Goal: Task Accomplishment & Management: Complete application form

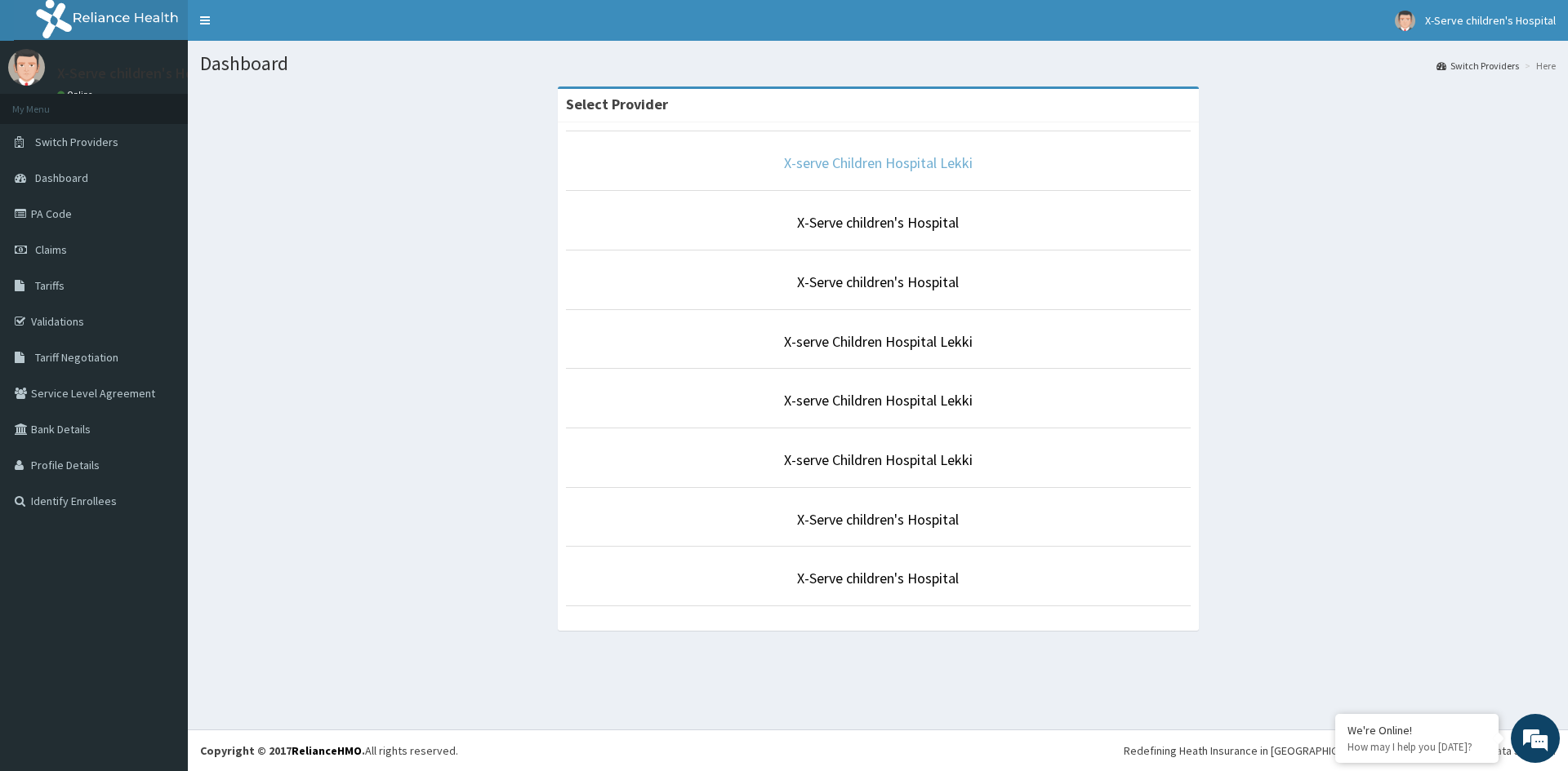
click at [946, 171] on link "X-serve Children Hospital Lekki" at bounding box center [878, 163] width 188 height 19
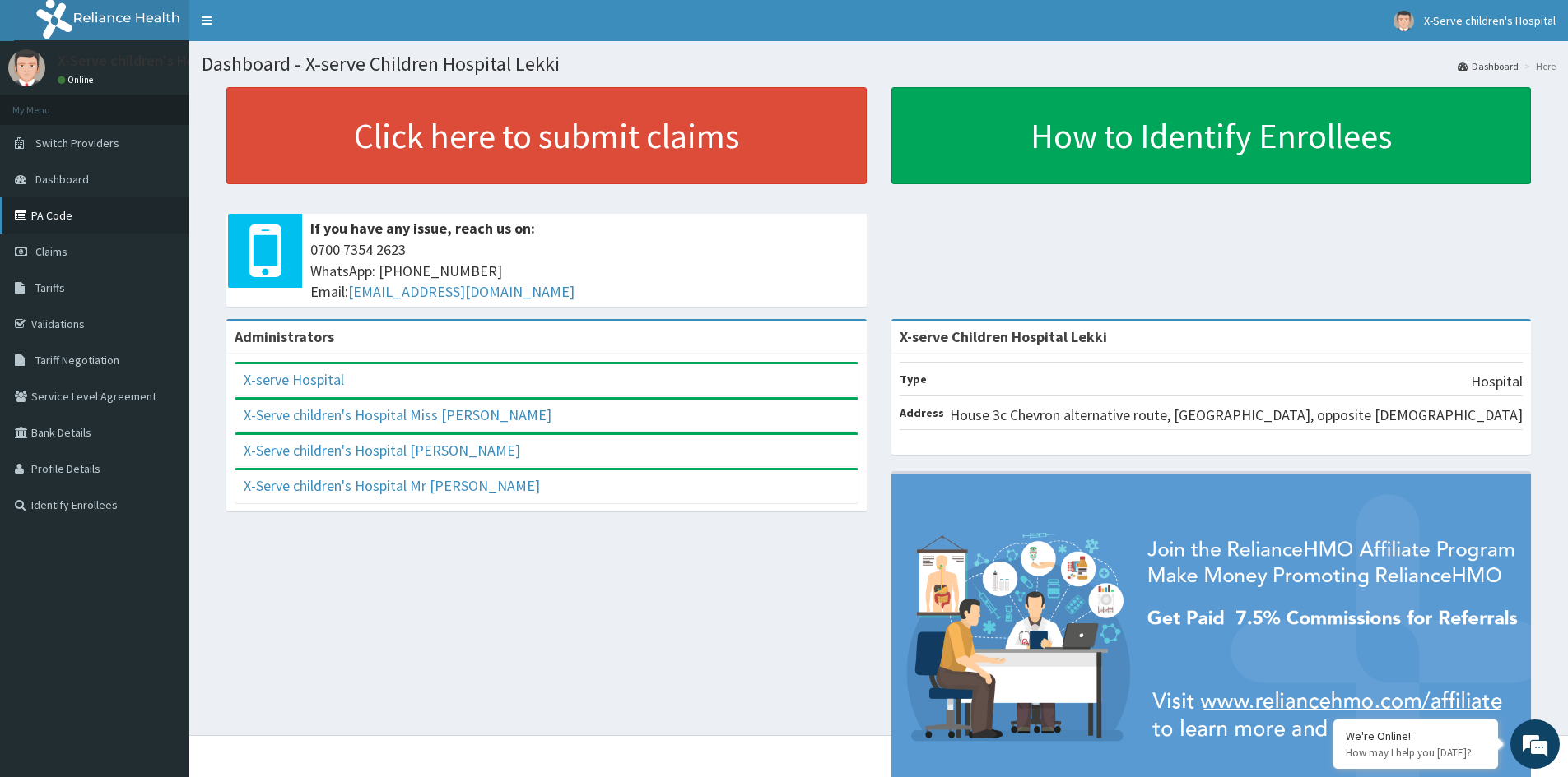
click at [66, 209] on link "PA Code" at bounding box center [94, 215] width 189 height 36
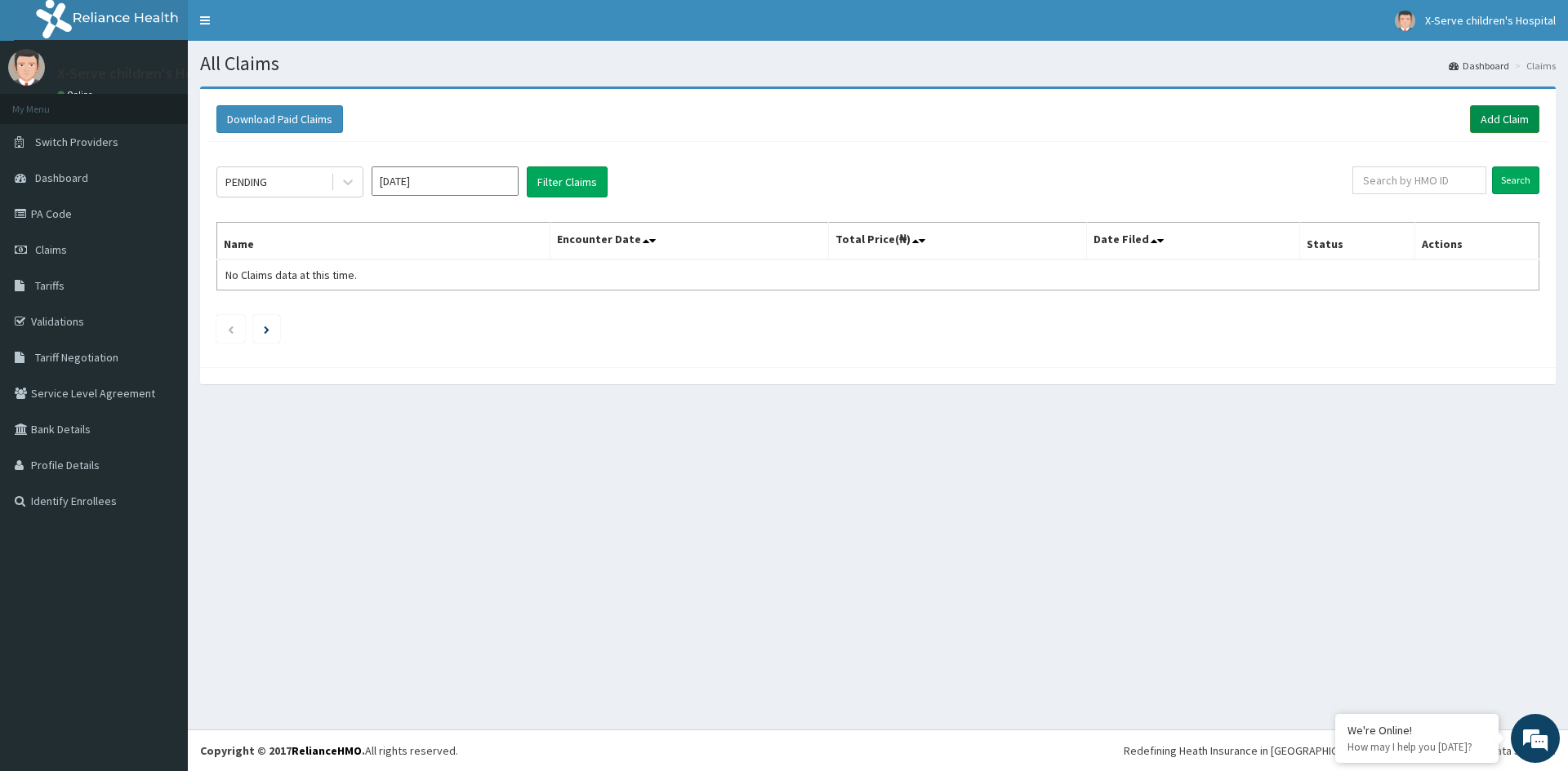
click at [1495, 112] on link "Add Claim" at bounding box center [1505, 119] width 70 height 27
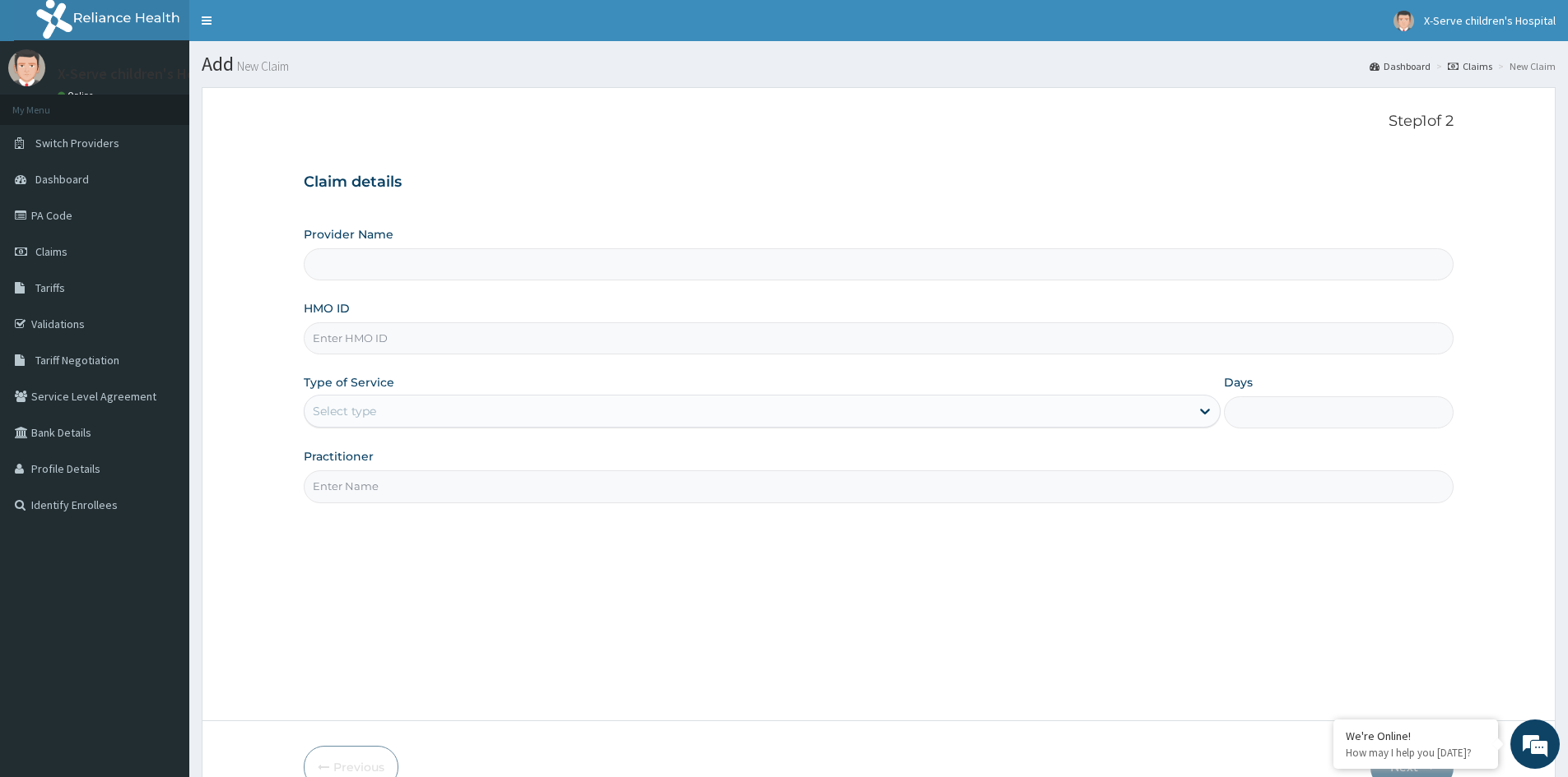
type input "X-serve Children Hospital Lekki"
click at [567, 339] on input "HMO ID" at bounding box center [878, 339] width 1149 height 32
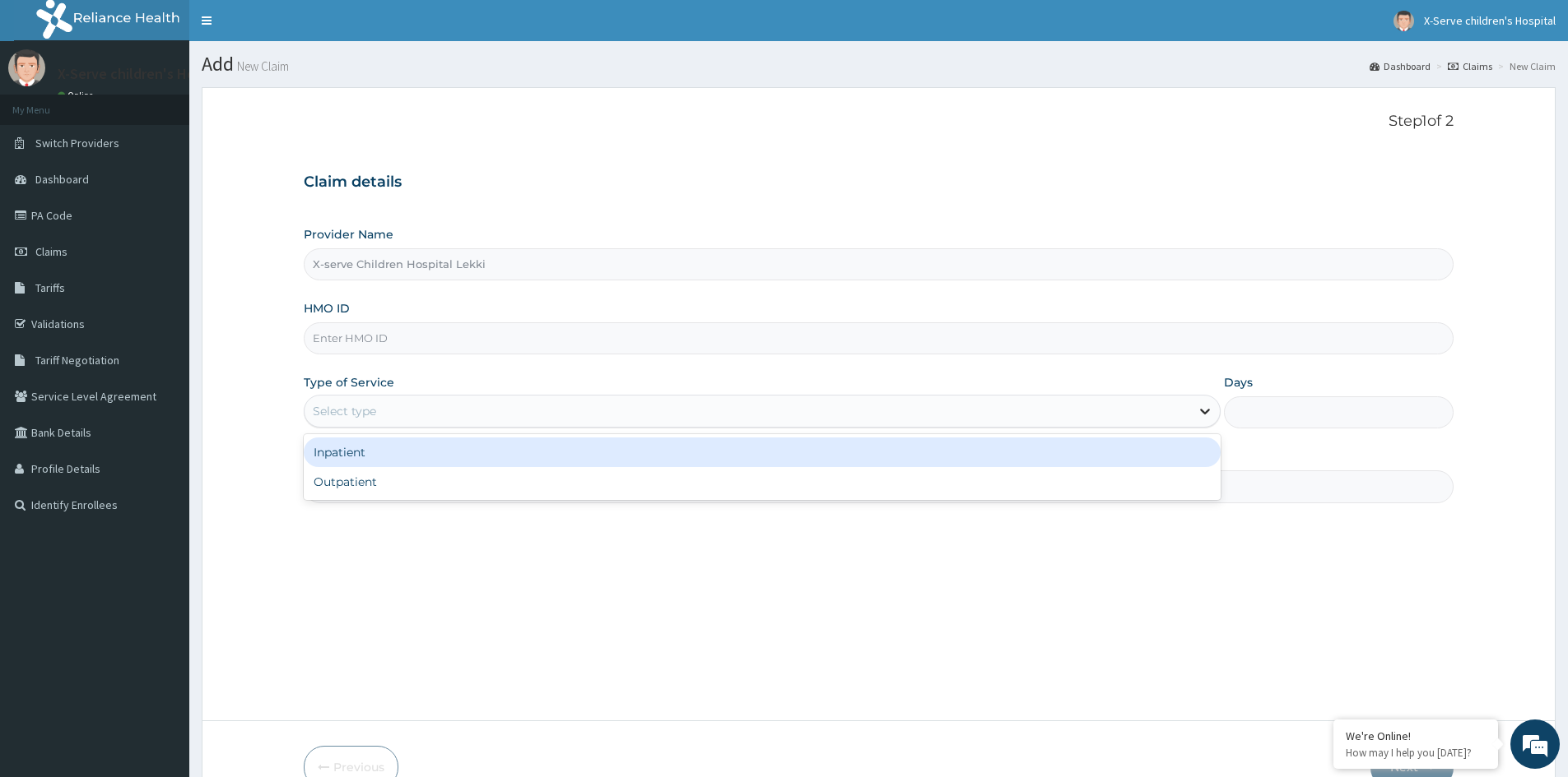
click at [1198, 410] on icon at bounding box center [1204, 411] width 16 height 16
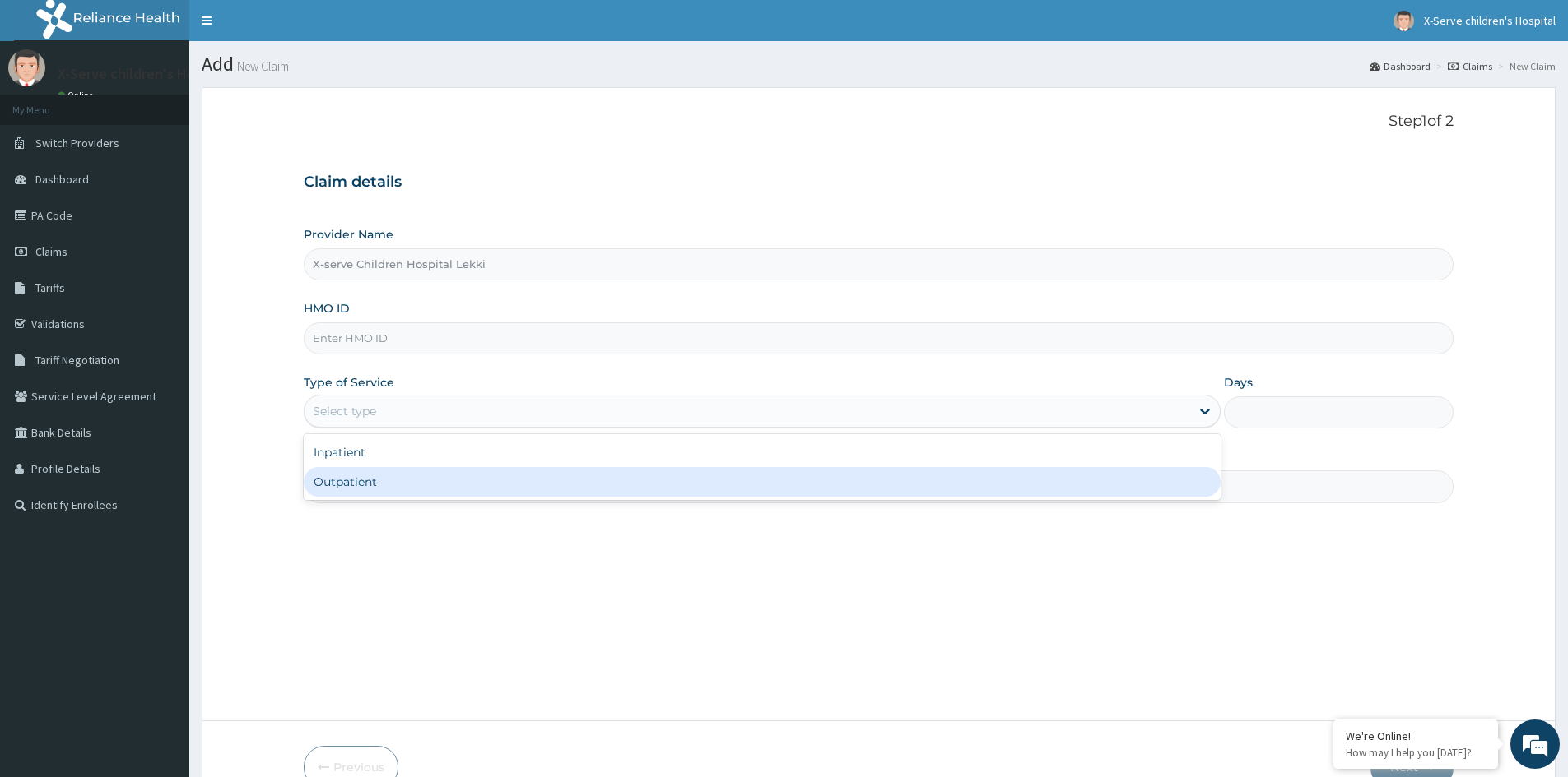
click at [1111, 484] on div "Outpatient" at bounding box center [762, 482] width 917 height 29
type input "1"
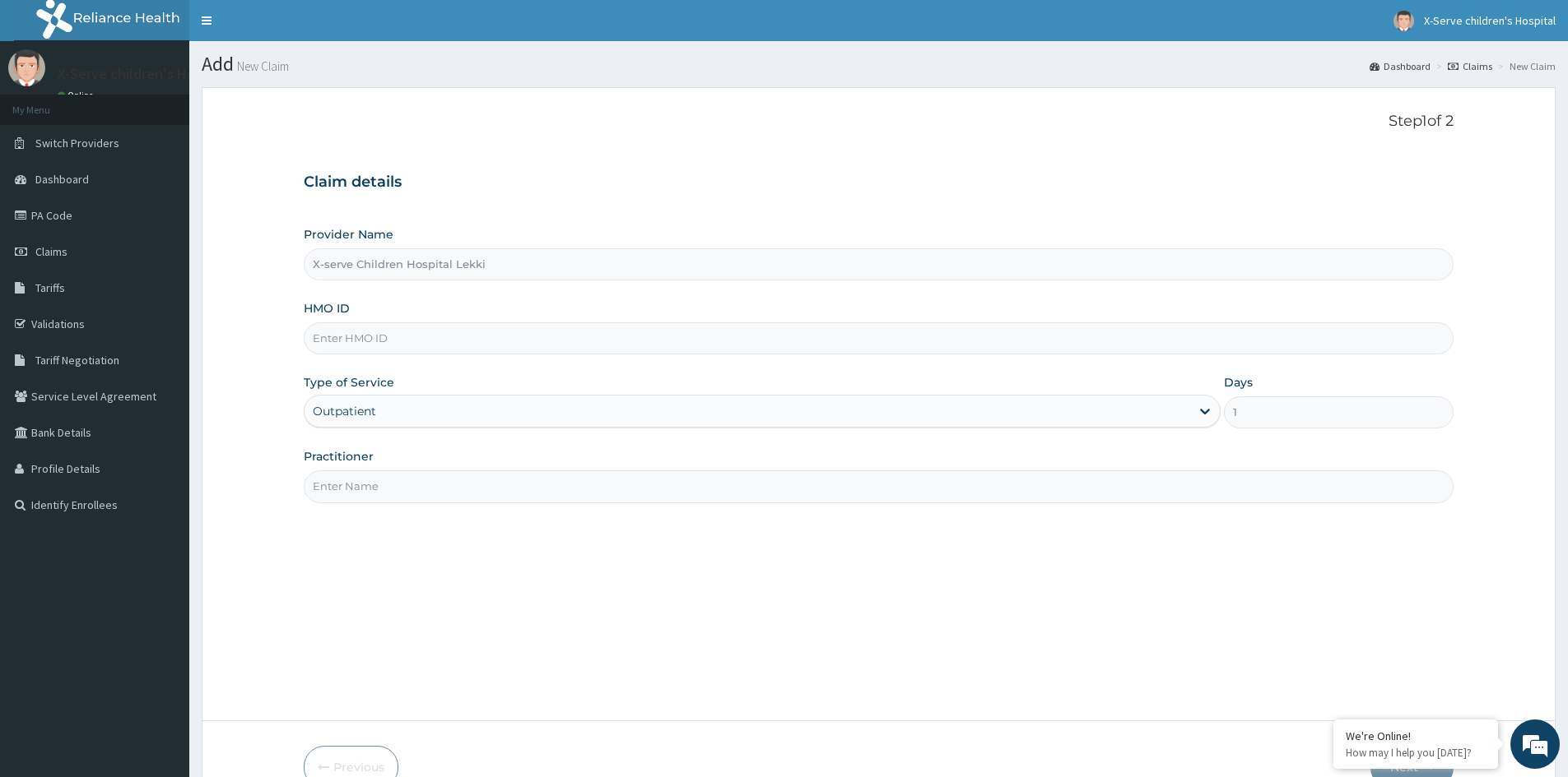
click at [481, 343] on input "HMO ID" at bounding box center [878, 339] width 1149 height 32
type input "G"
type input "DSS/10004/G"
click at [472, 482] on input "Practitioner" at bounding box center [878, 487] width 1149 height 32
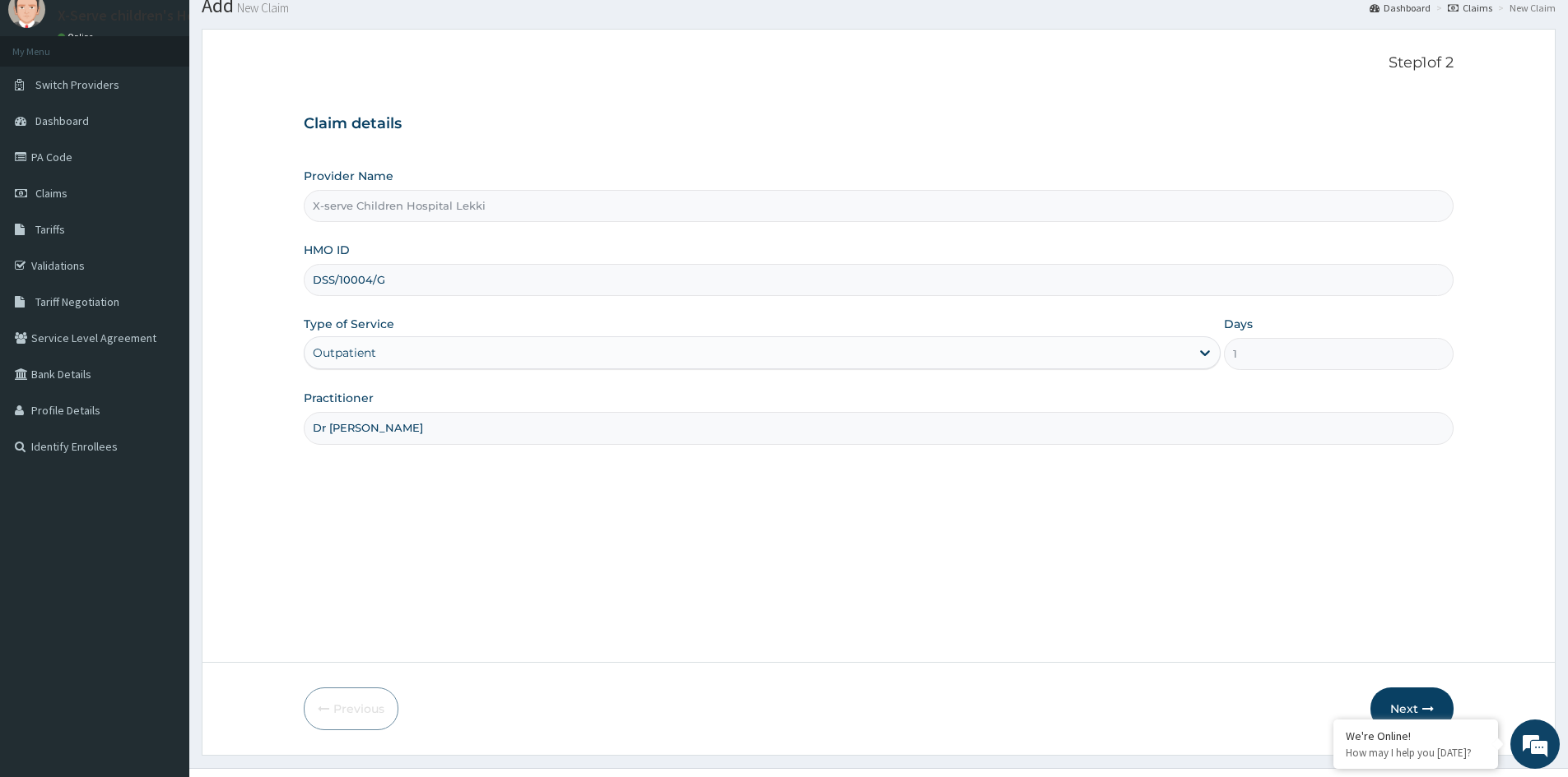
scroll to position [91, 0]
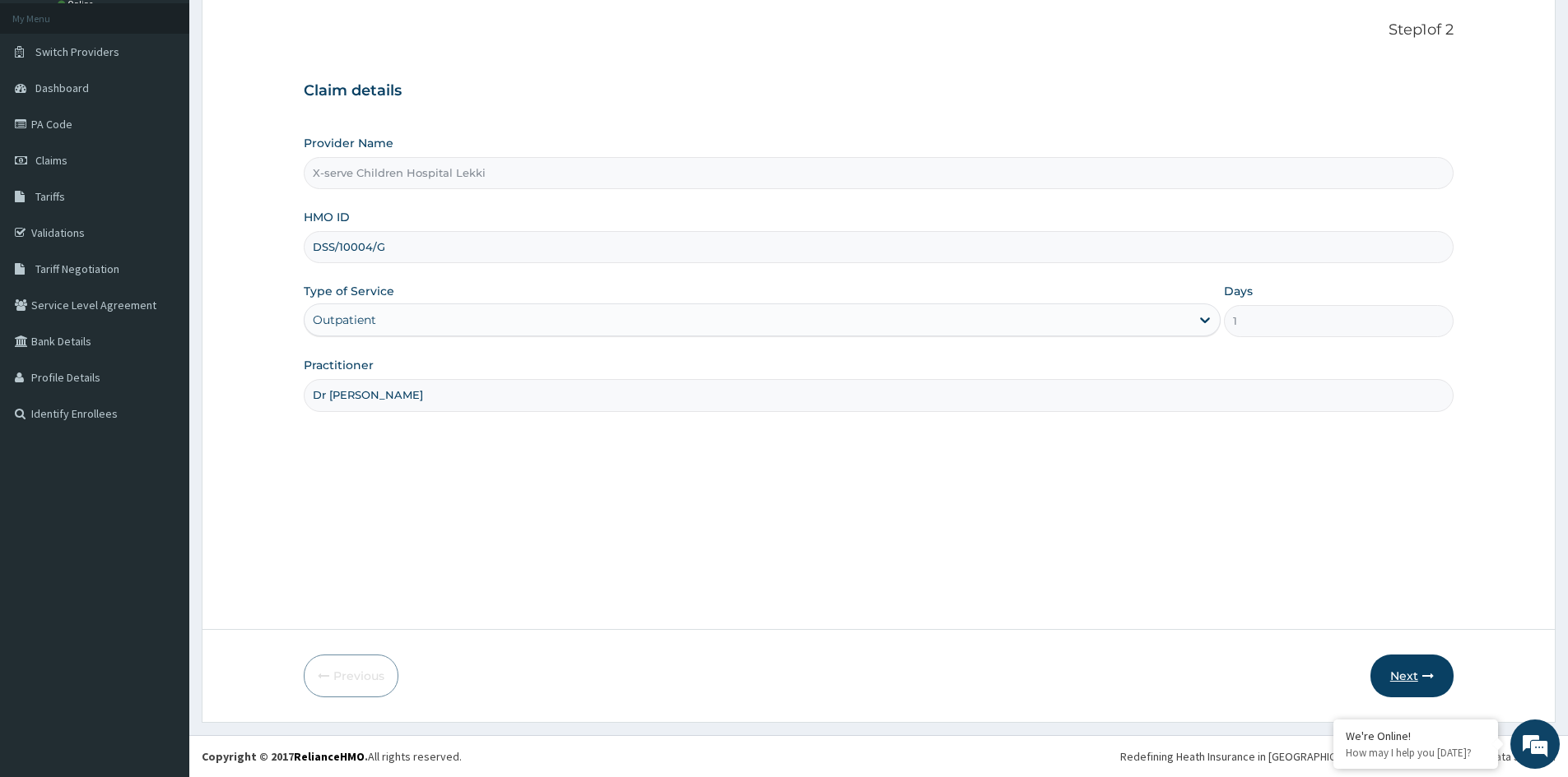
type input "Dr [PERSON_NAME]"
click at [1401, 673] on button "Next" at bounding box center [1412, 675] width 84 height 43
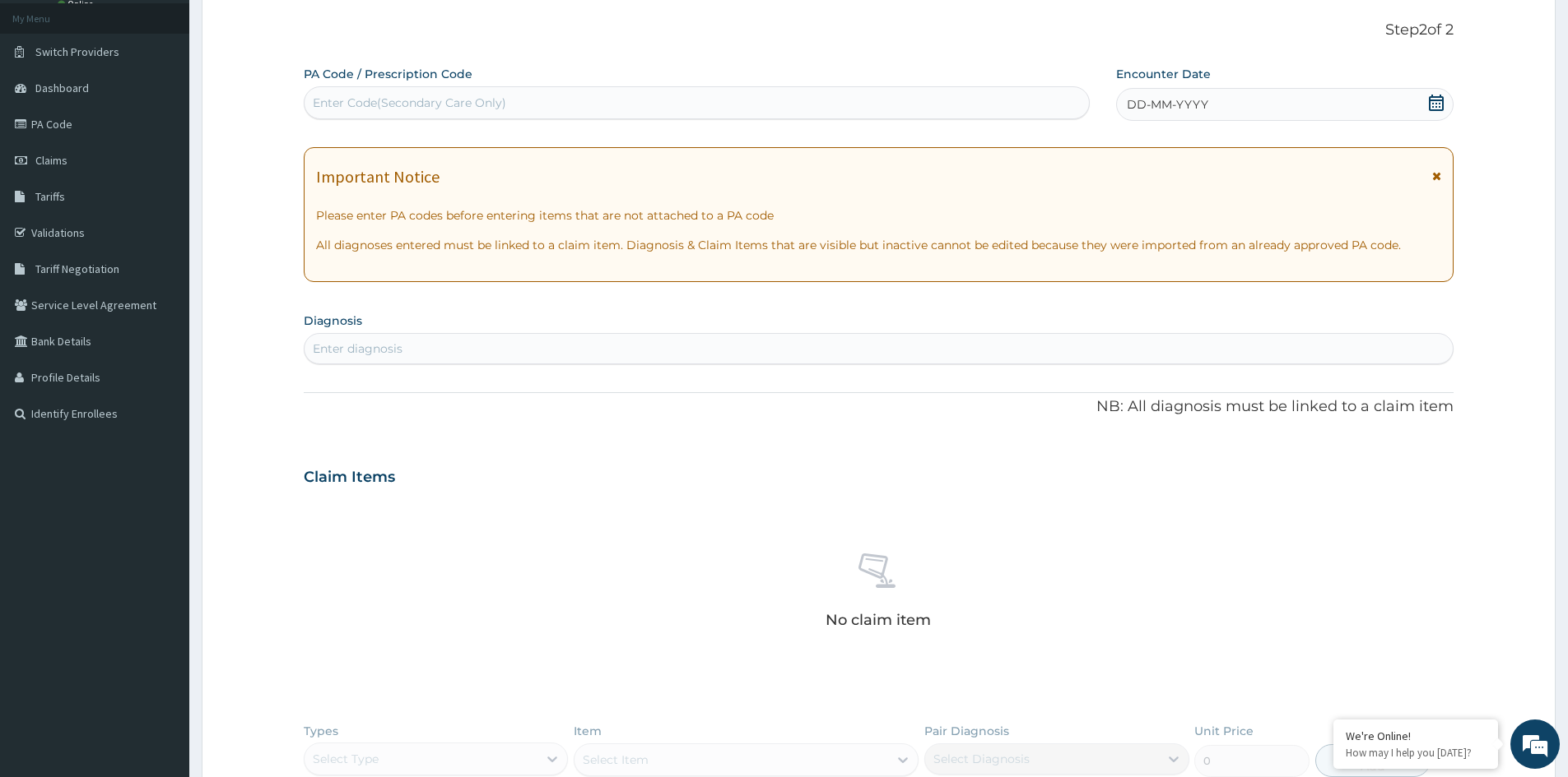
click at [444, 102] on div "Enter Code(Secondary Care Only)" at bounding box center [410, 102] width 194 height 16
drag, startPoint x: 444, startPoint y: 102, endPoint x: 389, endPoint y: 96, distance: 55.3
click at [389, 96] on div "Enter Code(Secondary Care Only)" at bounding box center [410, 102] width 194 height 16
click at [390, 96] on div "Enter Code(Secondary Care Only)" at bounding box center [410, 102] width 194 height 16
click at [391, 96] on div "Enter Code(Secondary Care Only)" at bounding box center [410, 102] width 194 height 16
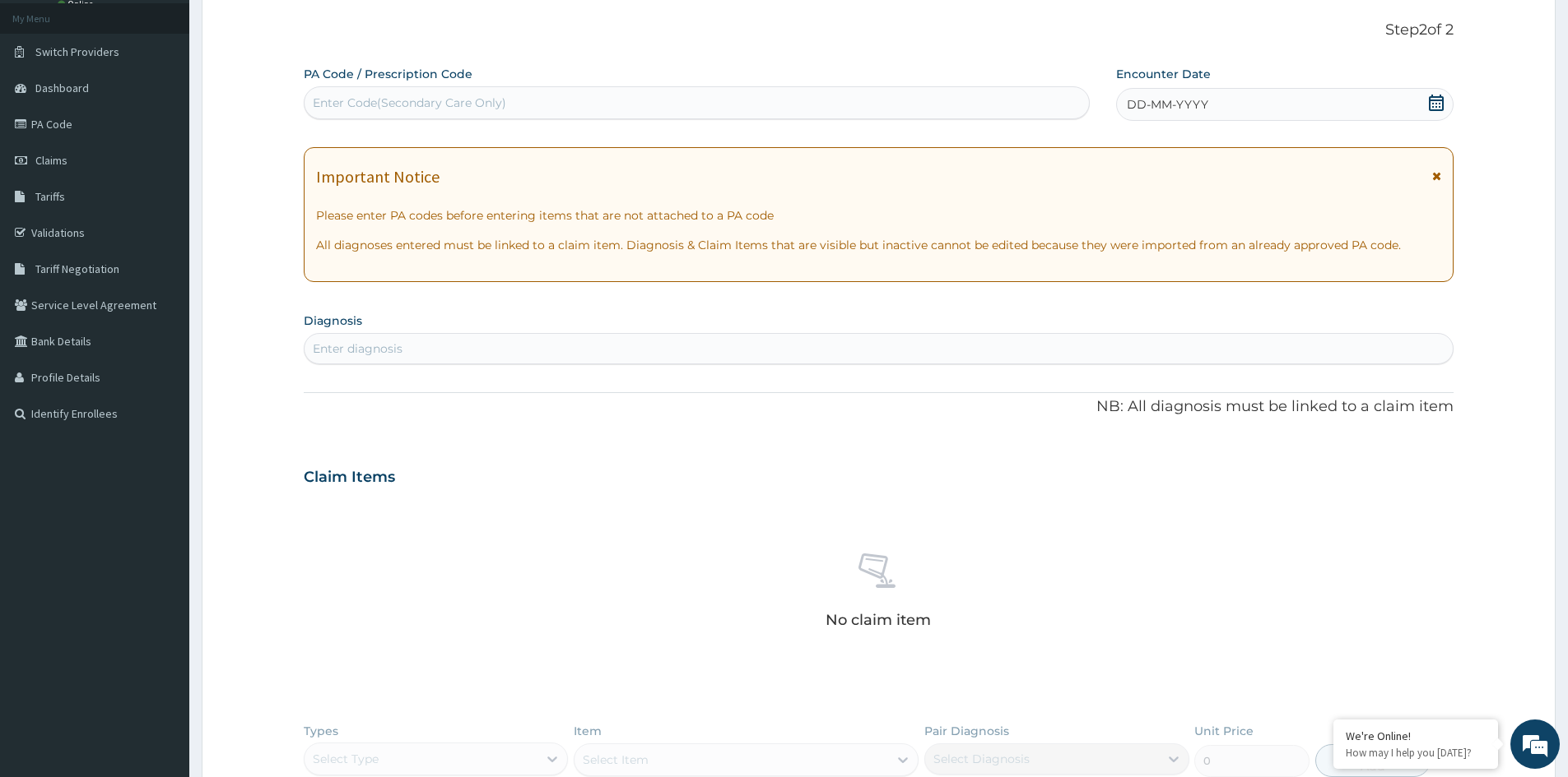
click at [396, 94] on div "Enter Code(Secondary Care Only)" at bounding box center [697, 103] width 784 height 27
click at [340, 68] on label "PA Code / Prescription Code" at bounding box center [388, 73] width 169 height 16
click at [357, 94] on div "Enter Code(Secondary Care Only)" at bounding box center [697, 103] width 784 height 27
click at [363, 102] on div "Enter Code(Secondary Care Only)" at bounding box center [410, 102] width 194 height 16
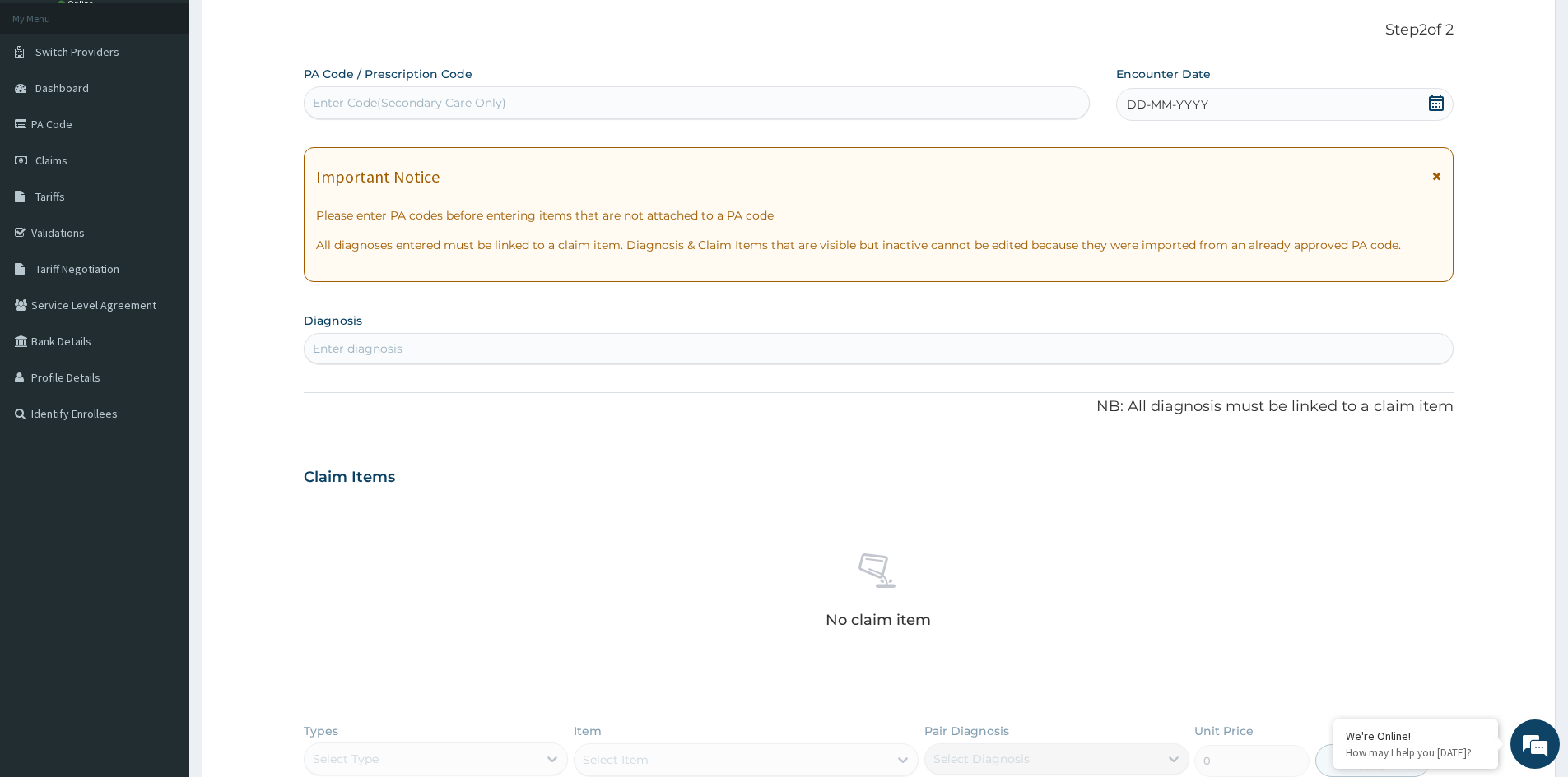
click at [363, 102] on div "Enter Code(Secondary Care Only)" at bounding box center [410, 102] width 194 height 16
click at [921, 94] on div "Enter Code(Secondary Care Only)" at bounding box center [697, 103] width 784 height 27
drag, startPoint x: 922, startPoint y: 101, endPoint x: 857, endPoint y: 102, distance: 65.0
click at [857, 102] on div "Enter Code(Secondary Care Only)" at bounding box center [697, 103] width 784 height 27
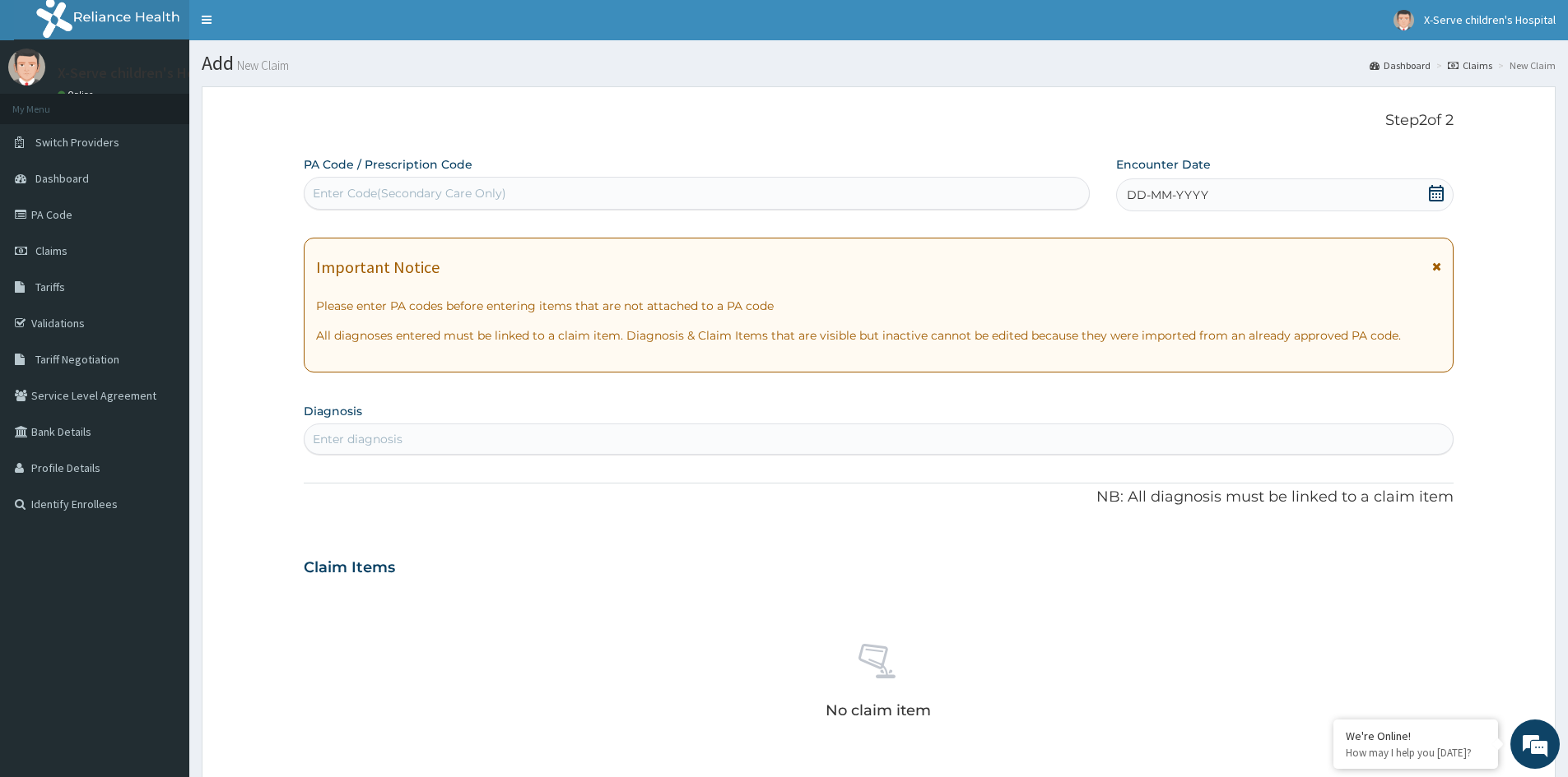
scroll to position [0, 0]
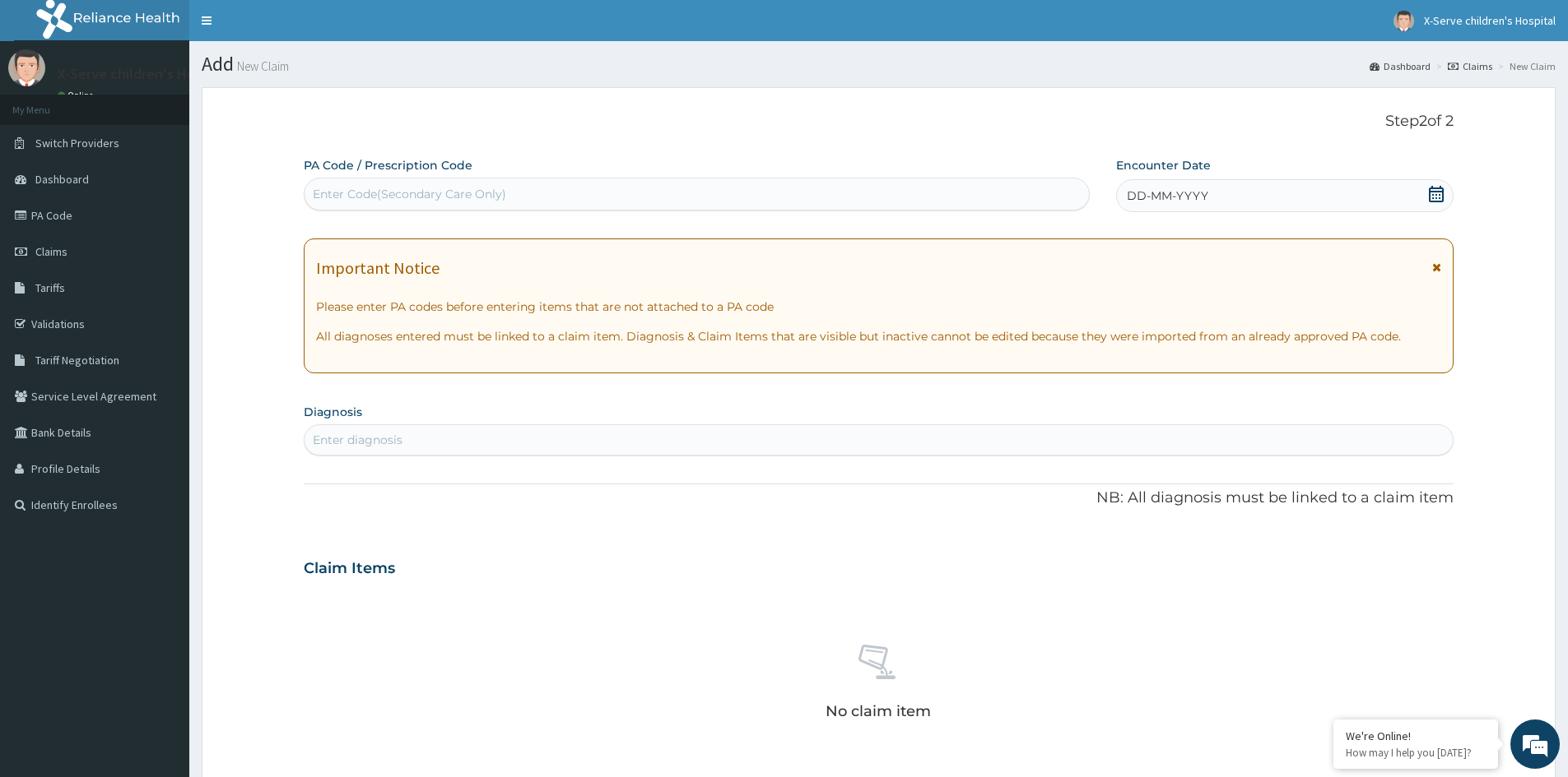
drag, startPoint x: 386, startPoint y: 191, endPoint x: 815, endPoint y: 210, distance: 429.4
click at [815, 210] on div "Enter Code(Secondary Care Only)" at bounding box center [697, 194] width 786 height 33
paste input "PA/C992DD"
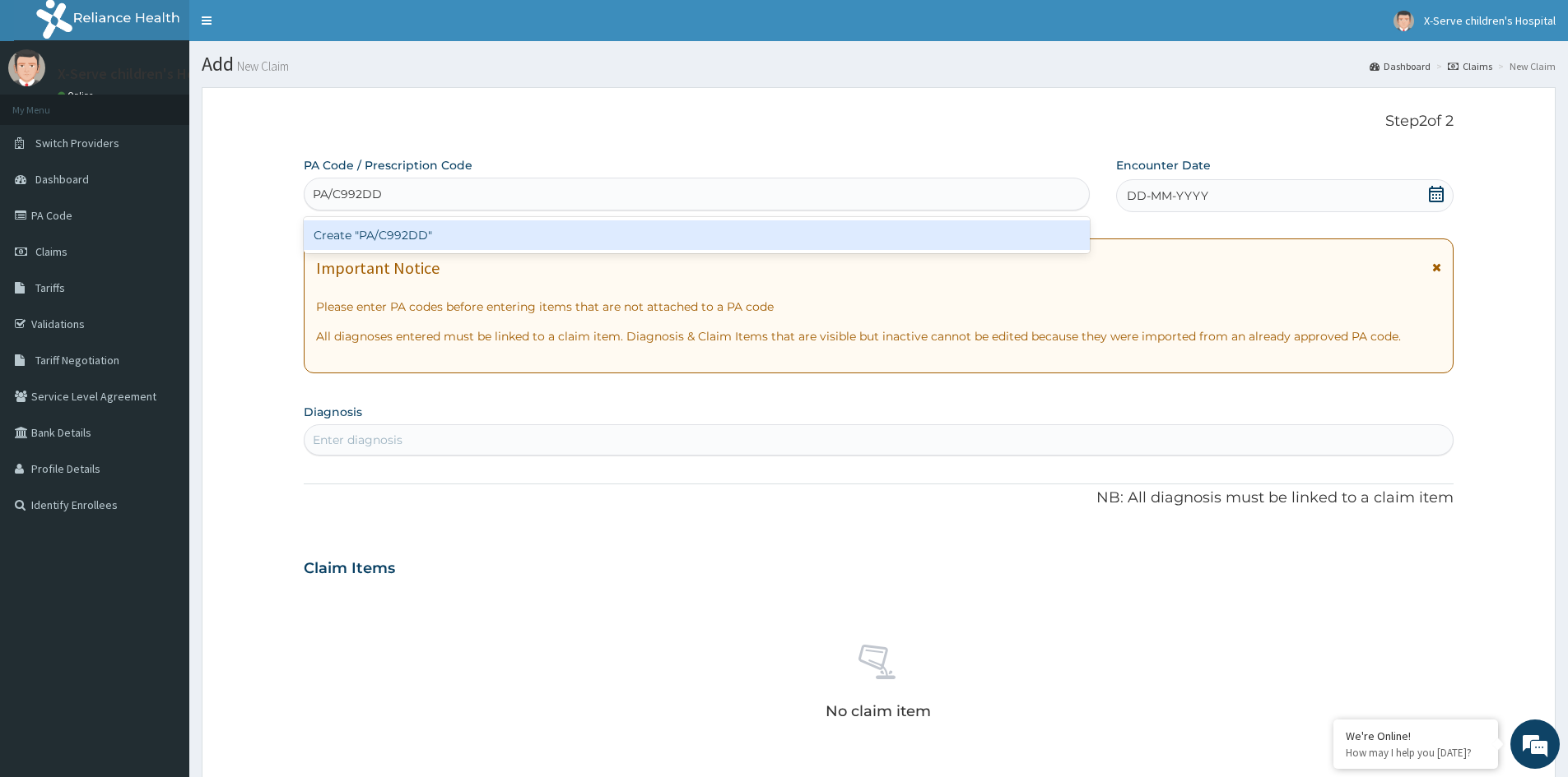
type input "PA/C992DD"
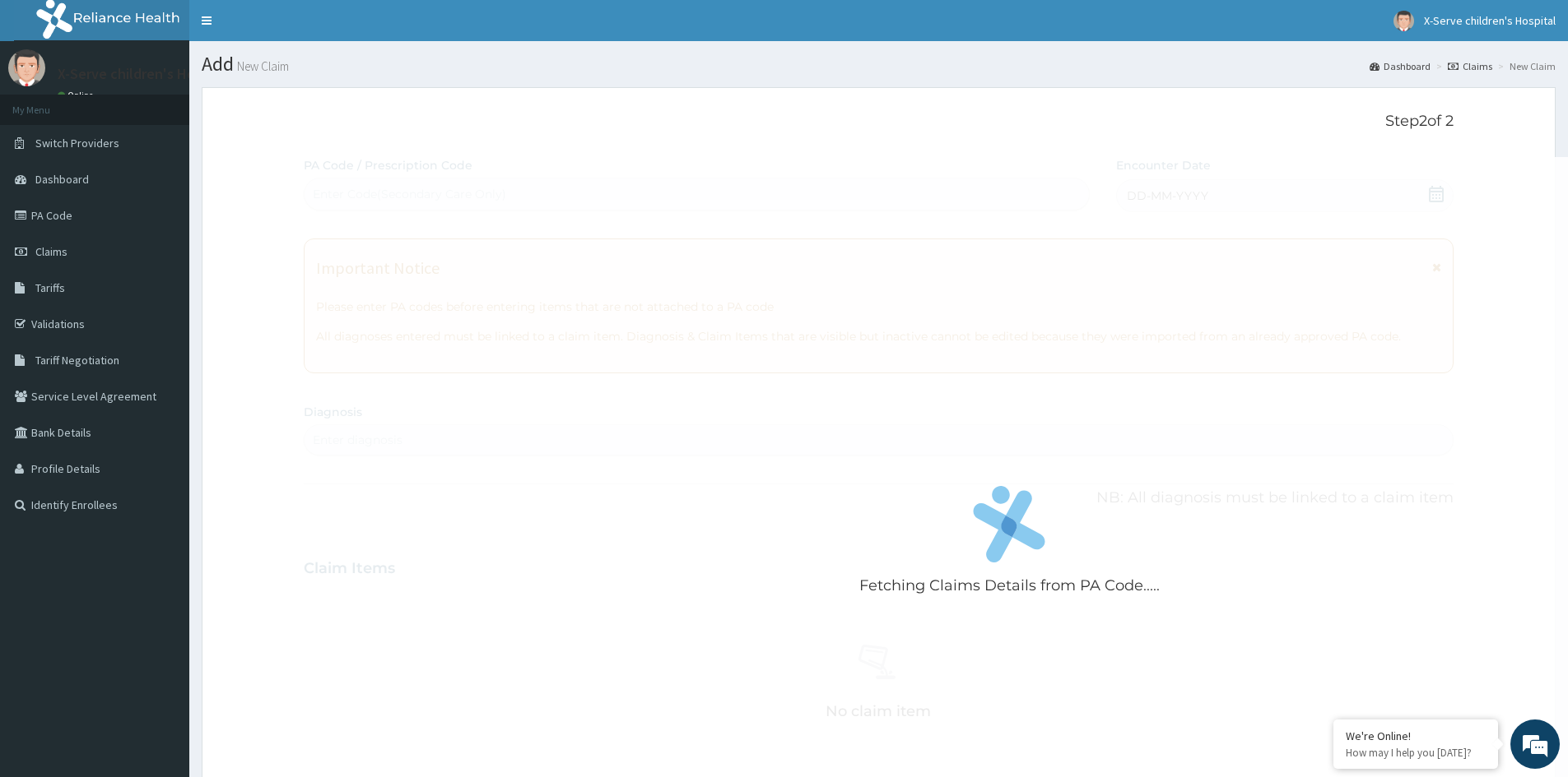
click at [1203, 193] on div "Fetching Claims Details from PA Code..... PA Code / Prescription Code Enter Cod…" at bounding box center [878, 575] width 1149 height 835
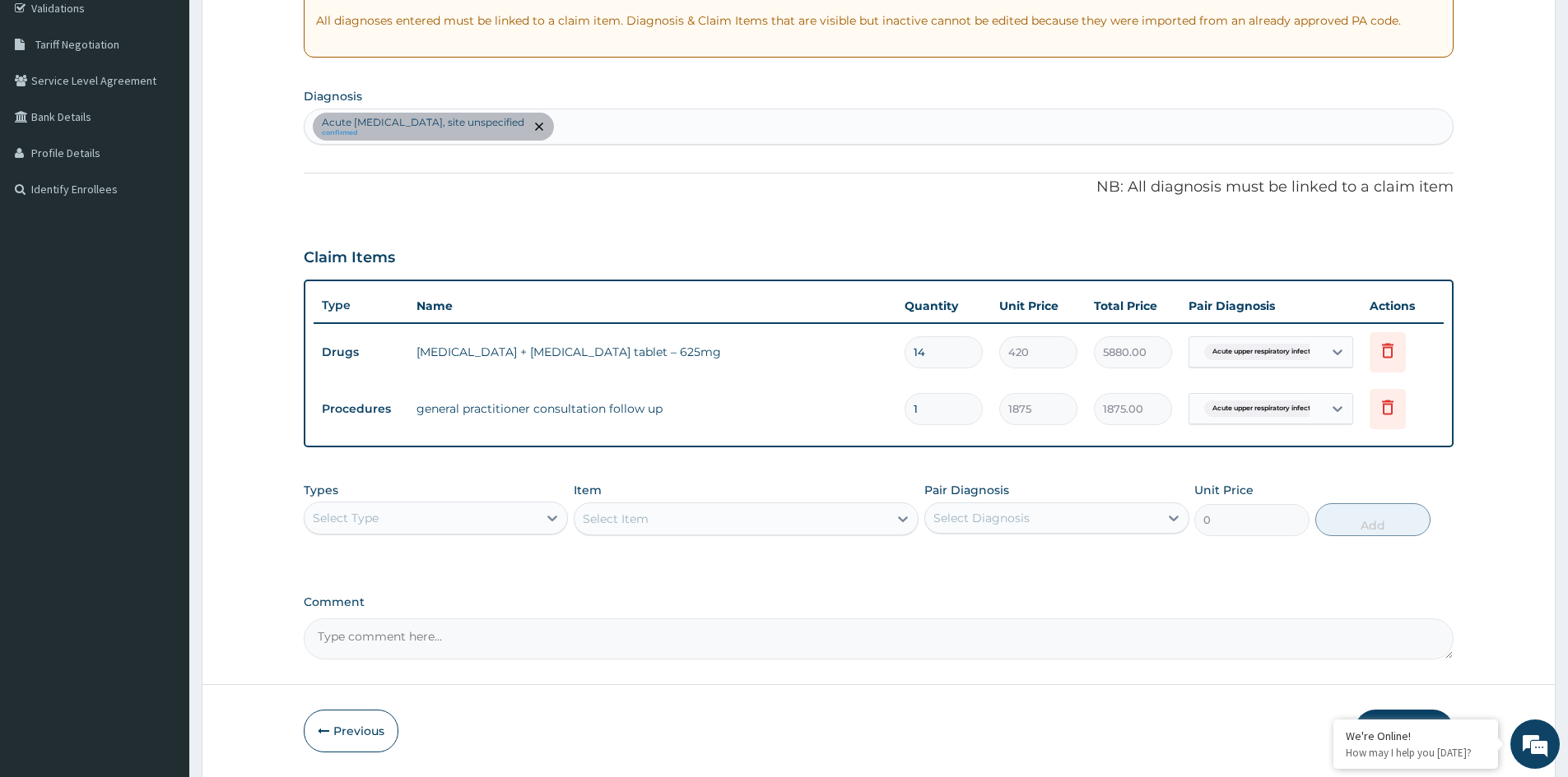
scroll to position [371, 0]
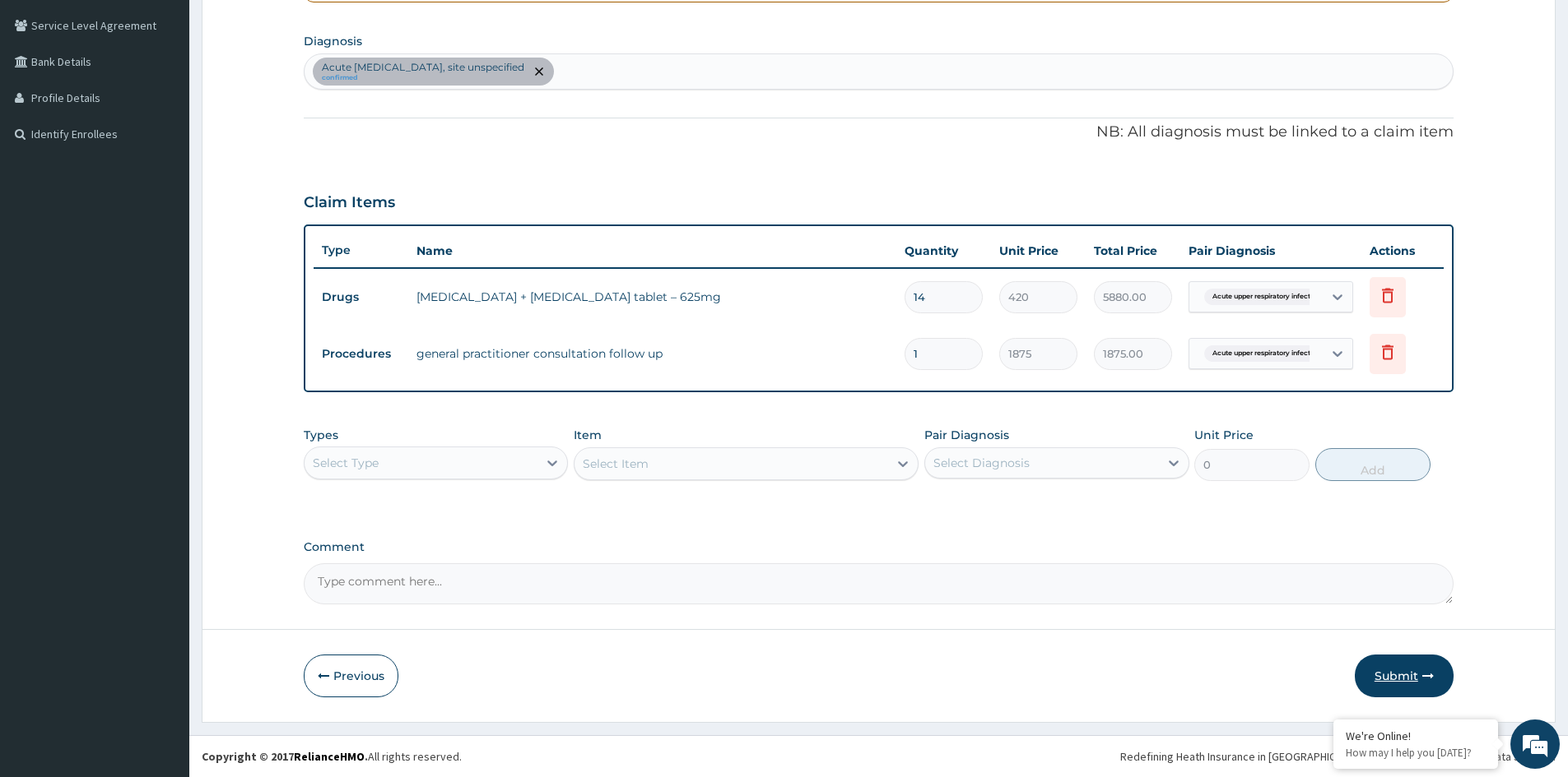
click at [1398, 669] on button "Submit" at bounding box center [1404, 675] width 99 height 43
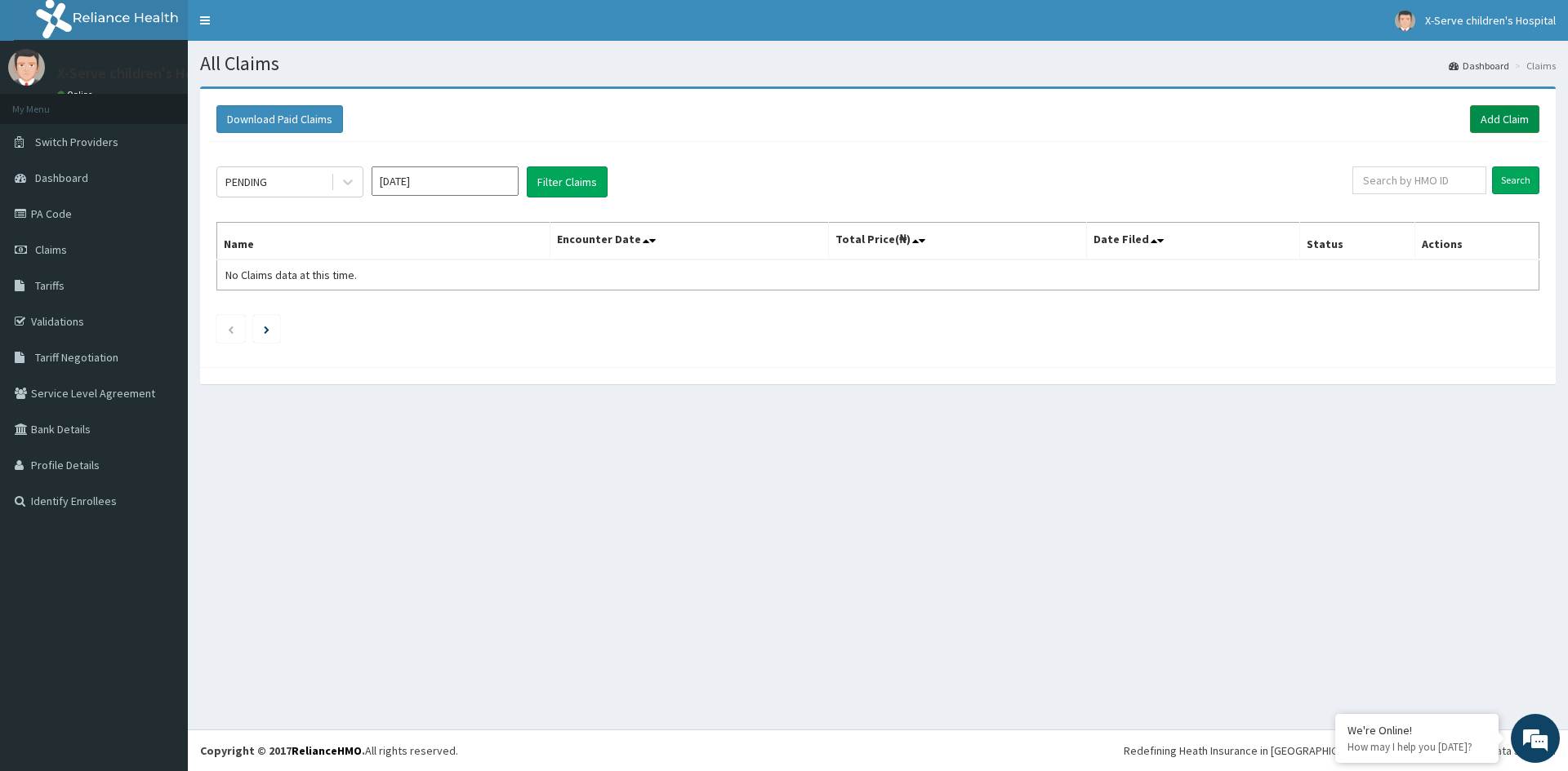
click at [1504, 113] on link "Add Claim" at bounding box center [1505, 119] width 70 height 27
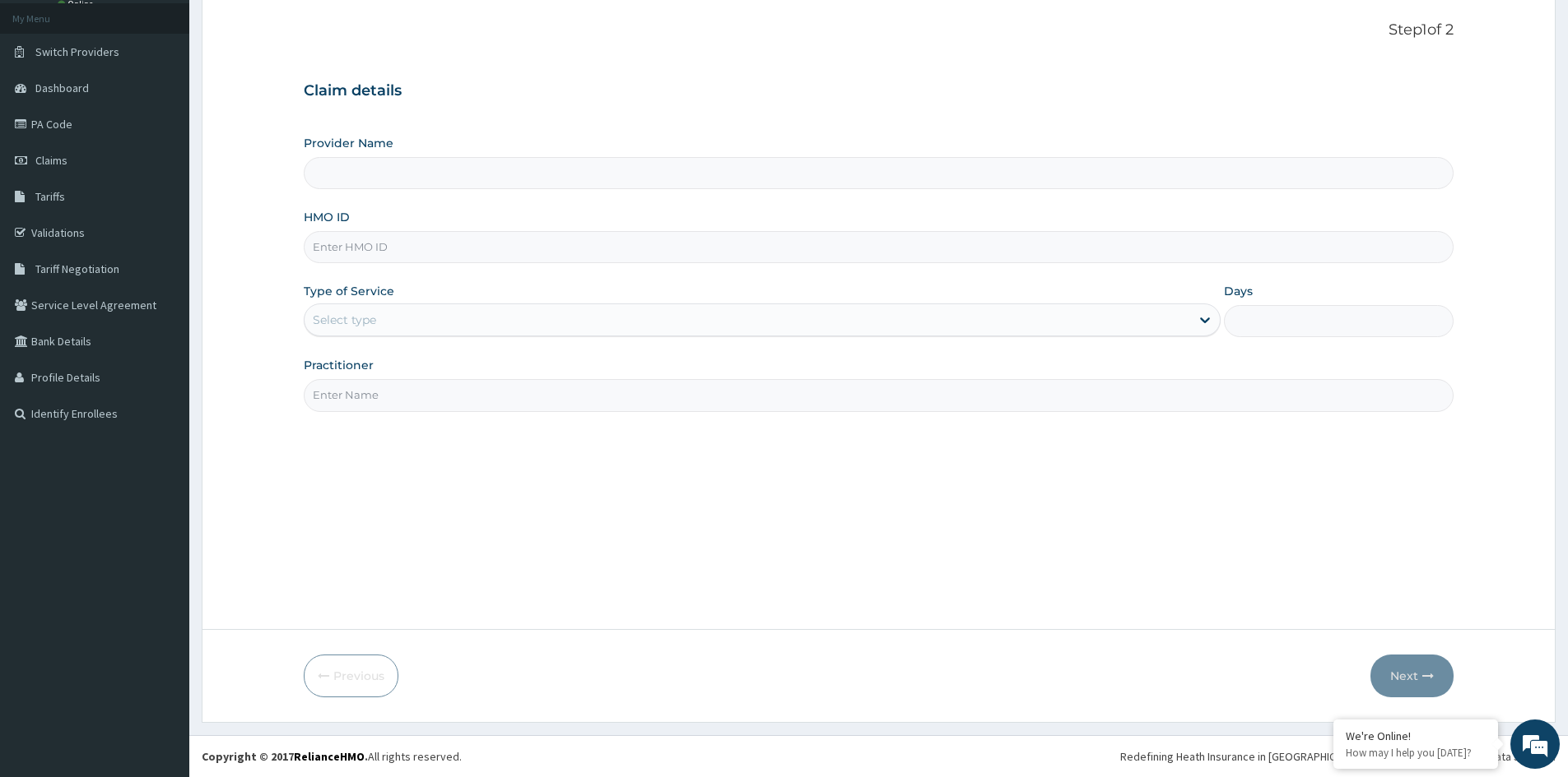
type input "X-serve Children Hospital Lekki"
click at [455, 245] on input "HMO ID" at bounding box center [878, 248] width 1149 height 32
type input "d"
type input "DSS/10004/G"
click at [1207, 322] on icon at bounding box center [1204, 322] width 9 height 6
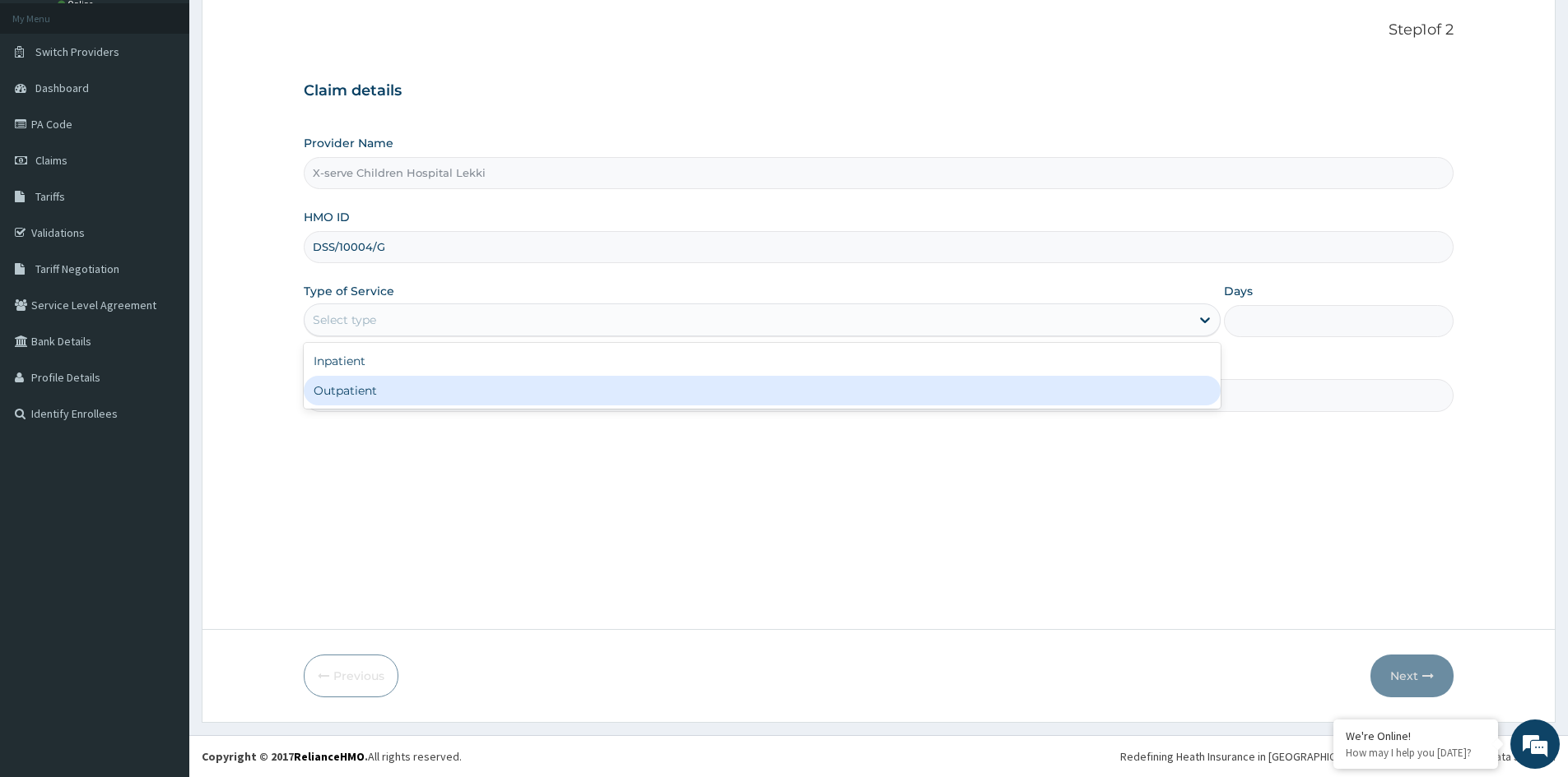
click at [1174, 391] on div "Outpatient" at bounding box center [762, 390] width 917 height 29
type input "1"
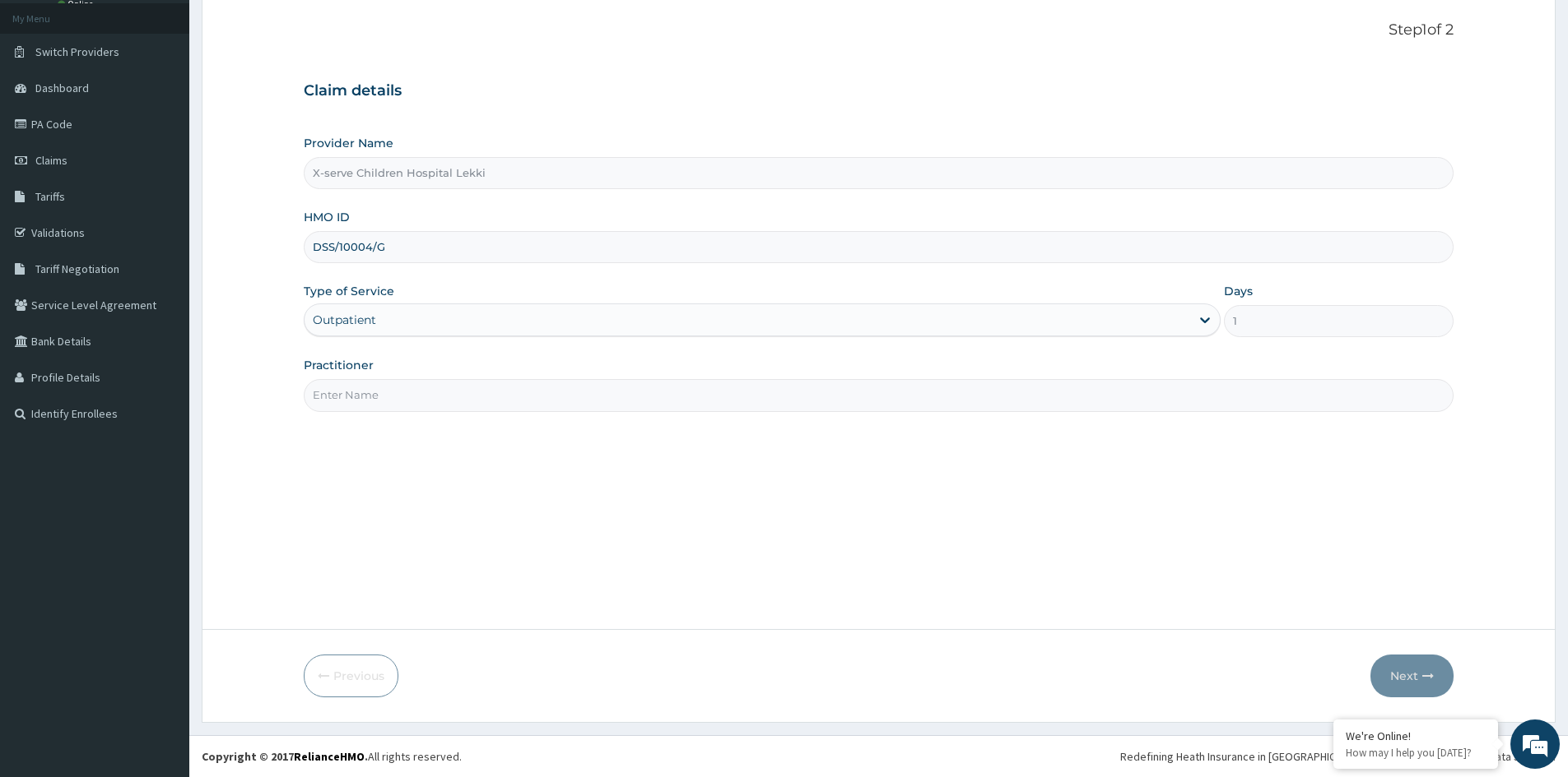
click at [457, 393] on input "Practitioner" at bounding box center [878, 396] width 1149 height 32
type input "Dr Jaja"
click at [1415, 673] on button "Next" at bounding box center [1412, 675] width 84 height 43
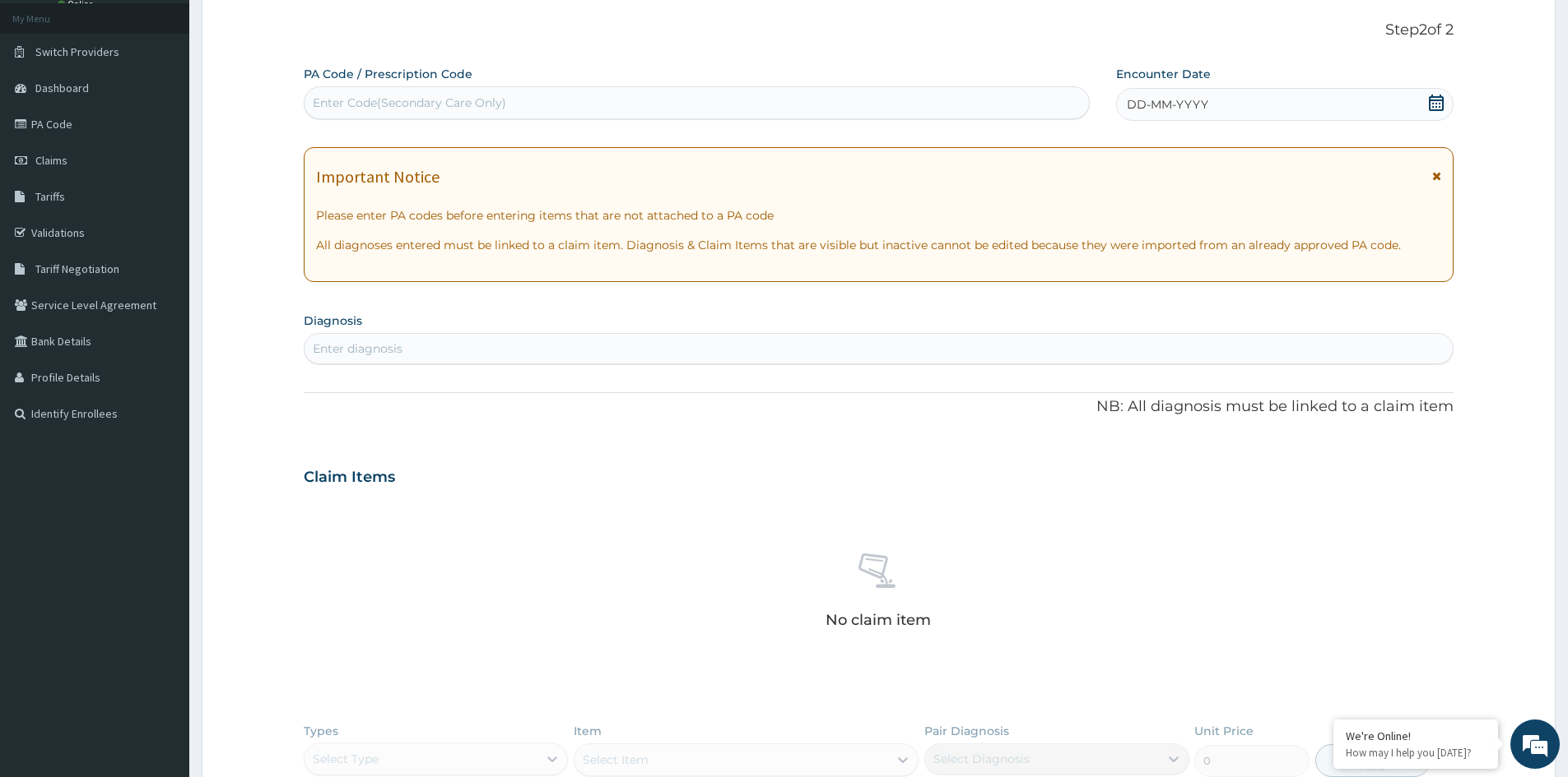
click at [1434, 102] on icon at bounding box center [1436, 102] width 16 height 16
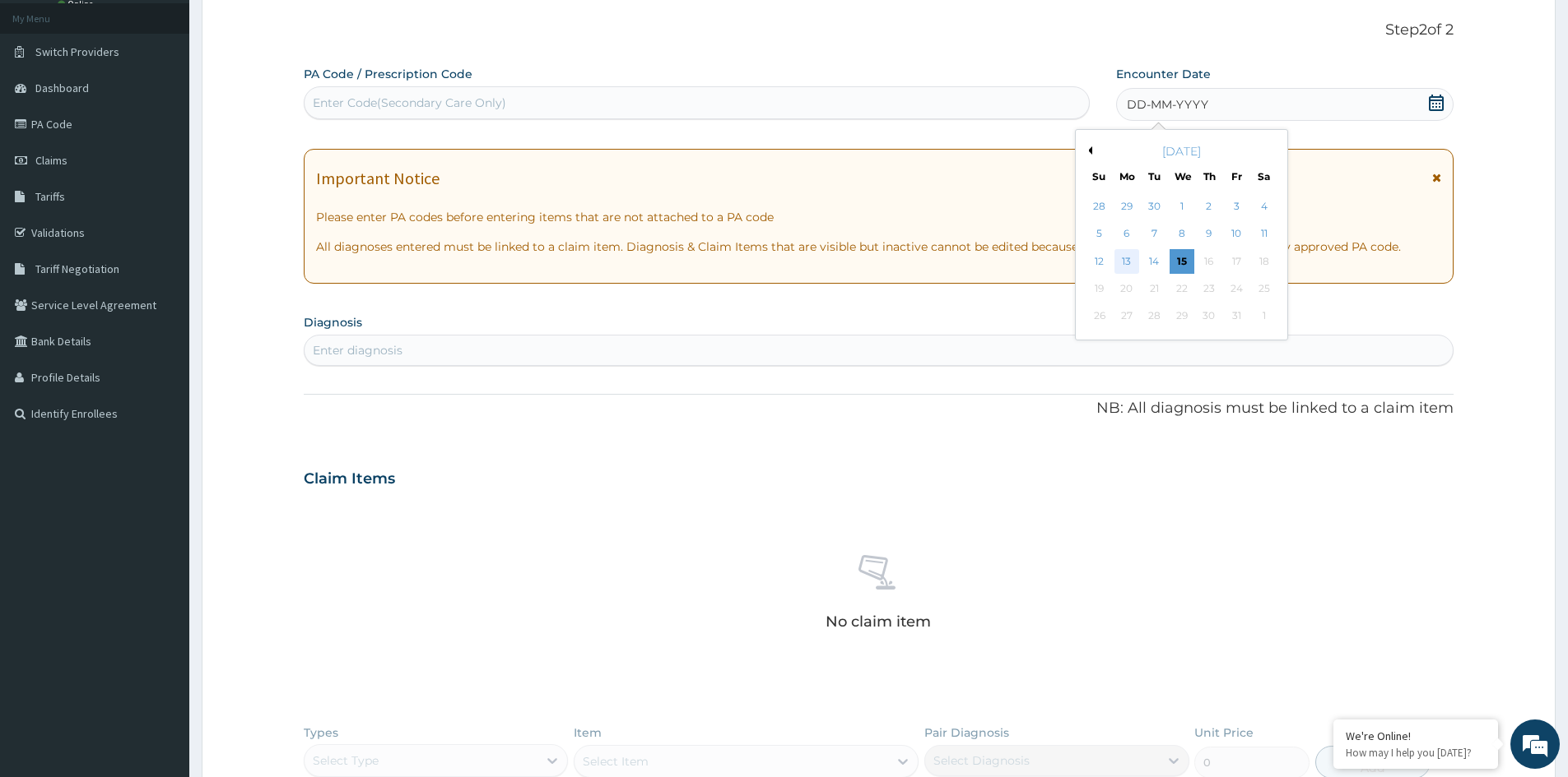
click at [1126, 261] on div "13" at bounding box center [1127, 262] width 25 height 25
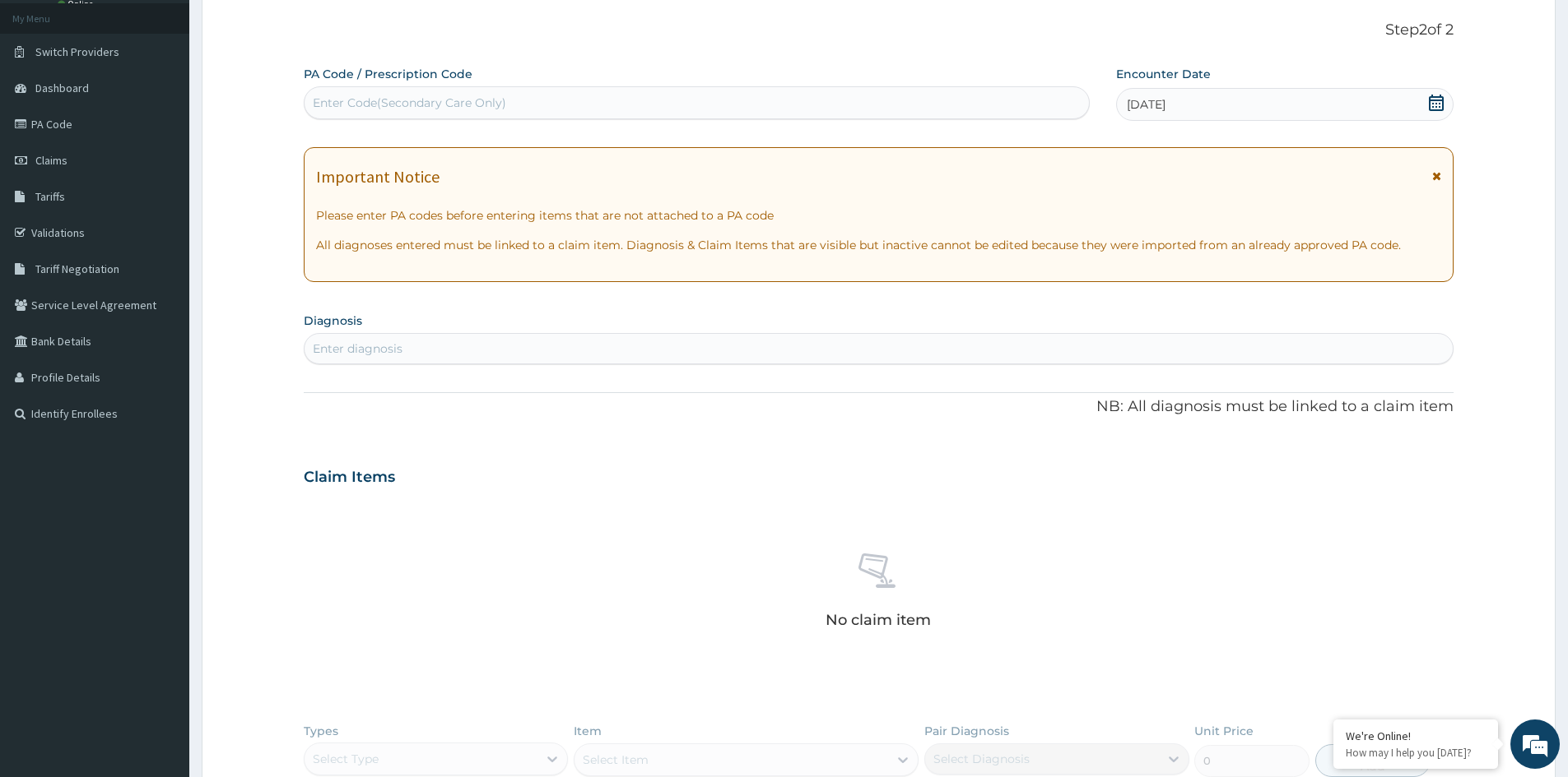
click at [558, 100] on div "Enter Code(Secondary Care Only)" at bounding box center [697, 103] width 784 height 27
paste input "PA/C992DD"
type input "PA/C992DD"
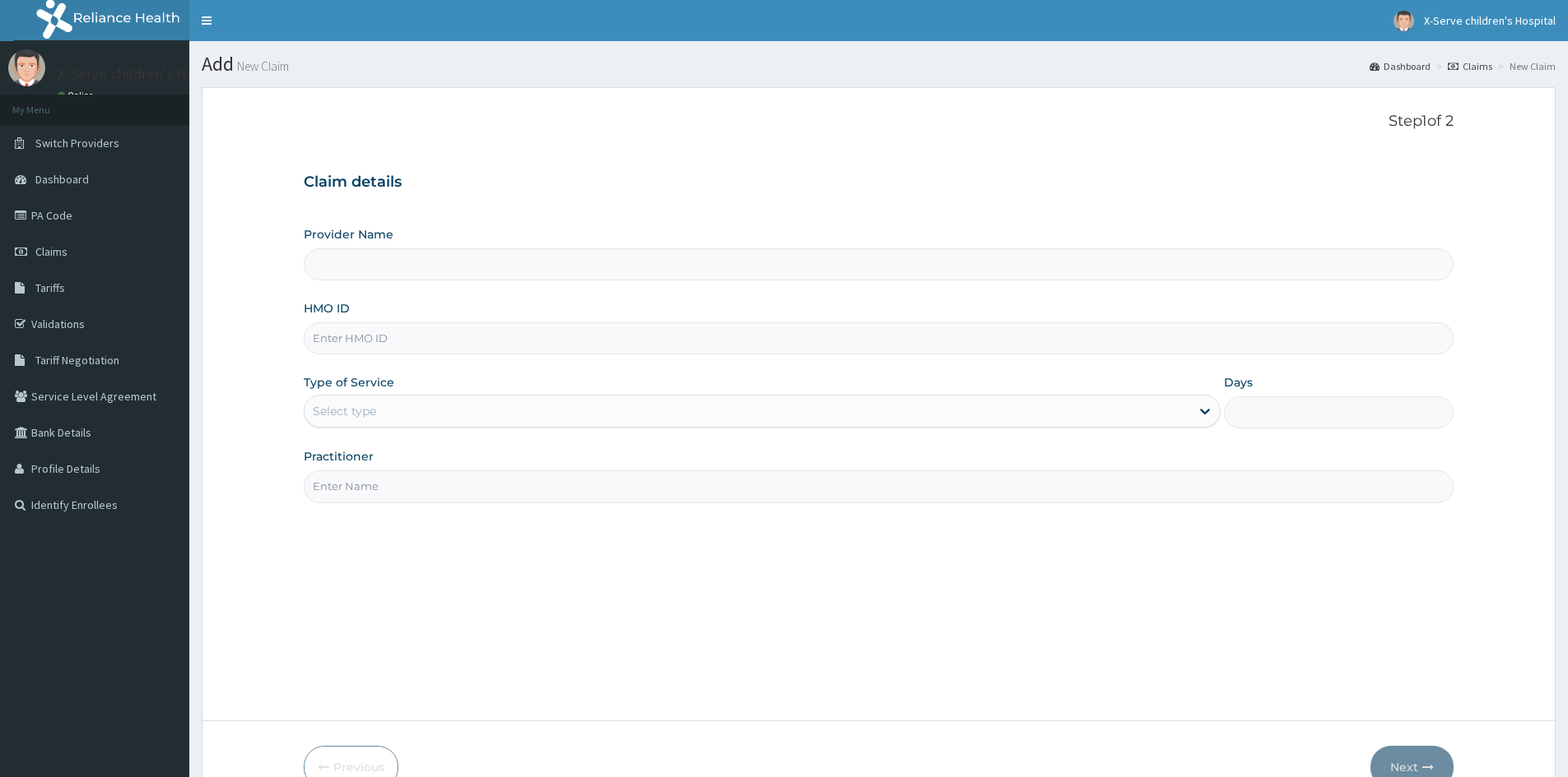
type input "X-serve Children Hospital Lekki"
click at [606, 347] on input "HMO ID" at bounding box center [878, 339] width 1149 height 32
type input "GGX/10003/D"
click at [1205, 414] on icon at bounding box center [1204, 413] width 9 height 6
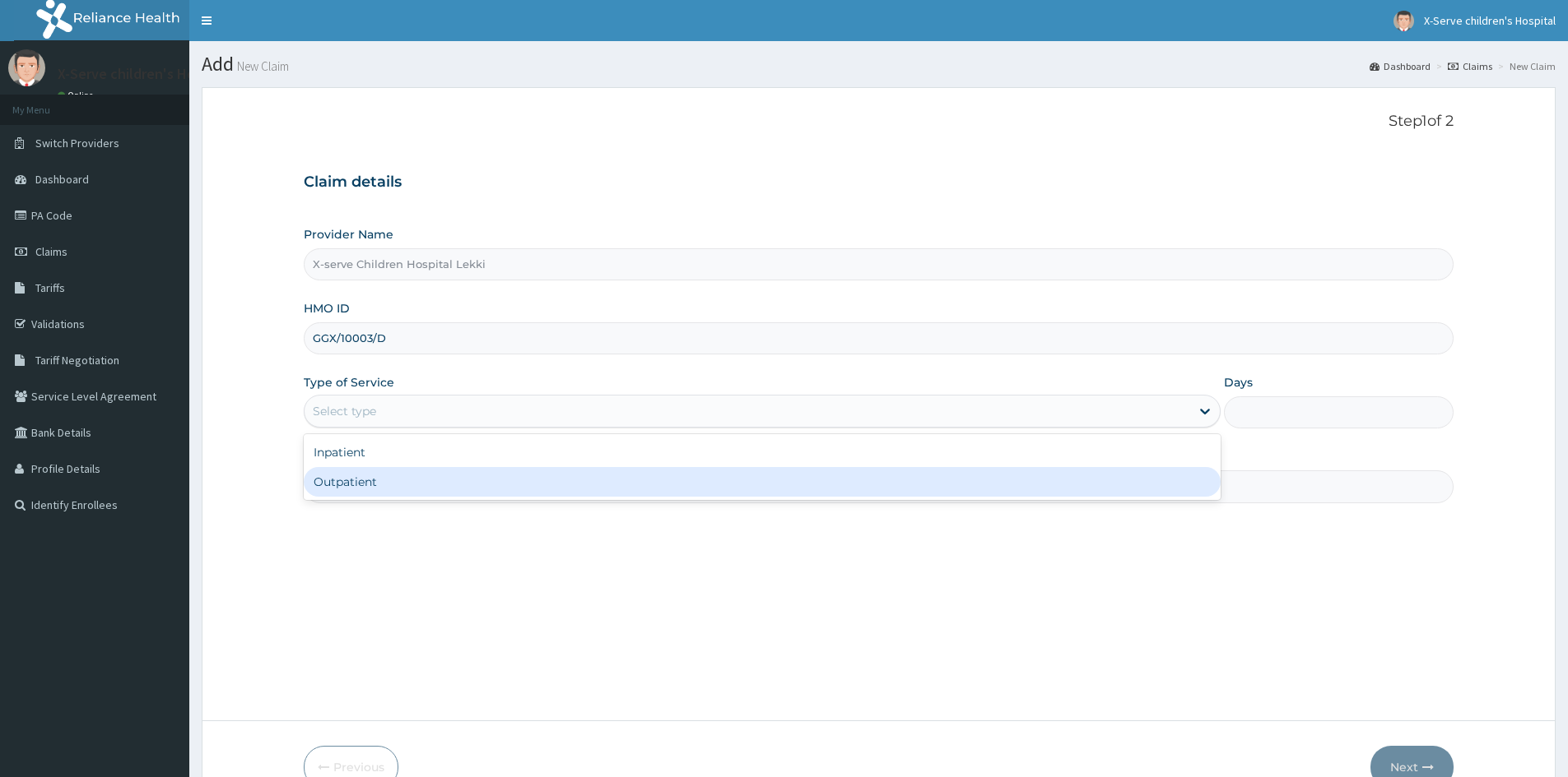
click at [1180, 480] on div "Outpatient" at bounding box center [762, 482] width 917 height 29
type input "1"
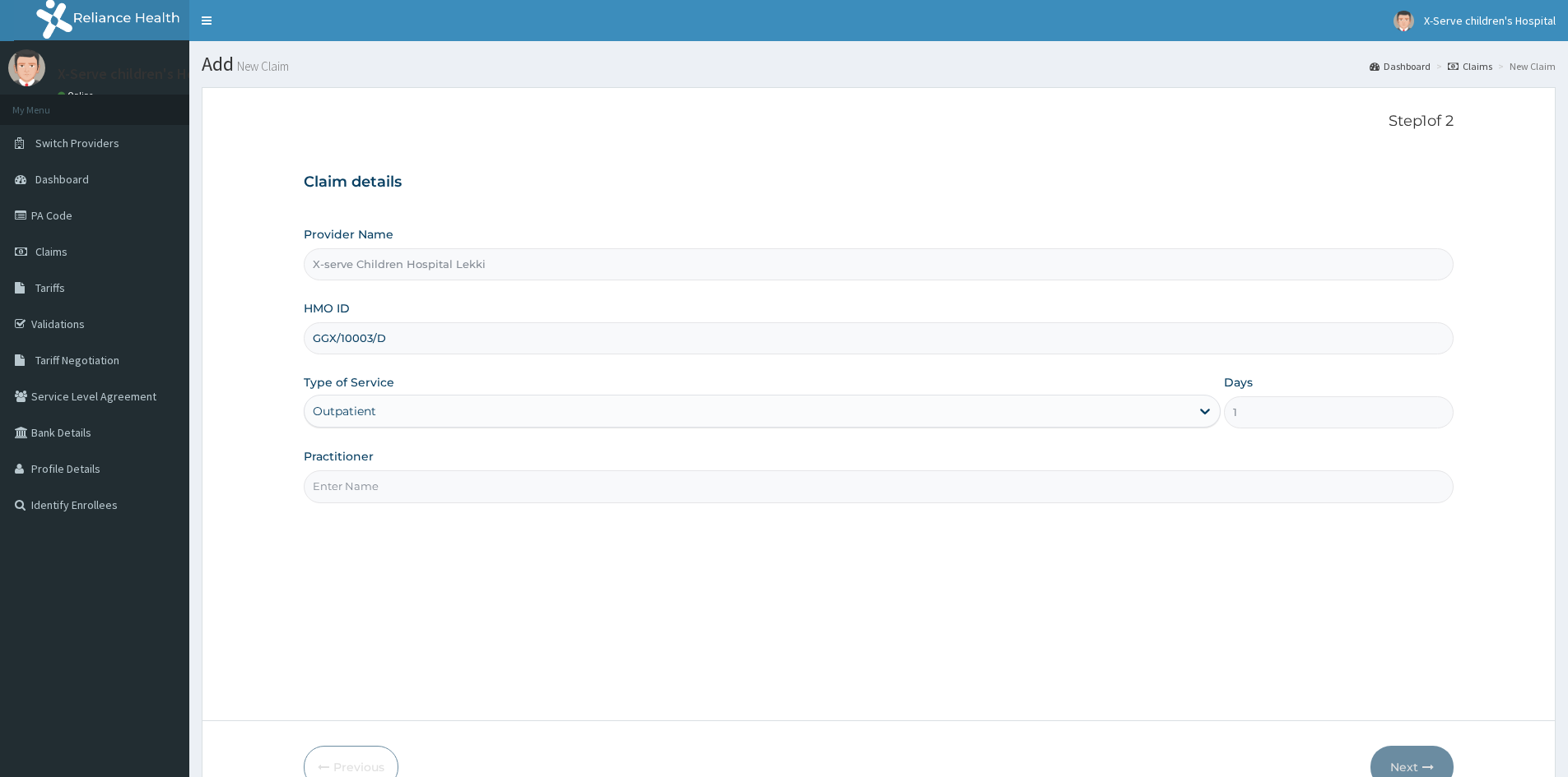
click at [523, 490] on input "Practitioner" at bounding box center [878, 487] width 1149 height 32
type input "Dr William"
click at [1403, 758] on button "Next" at bounding box center [1412, 768] width 84 height 43
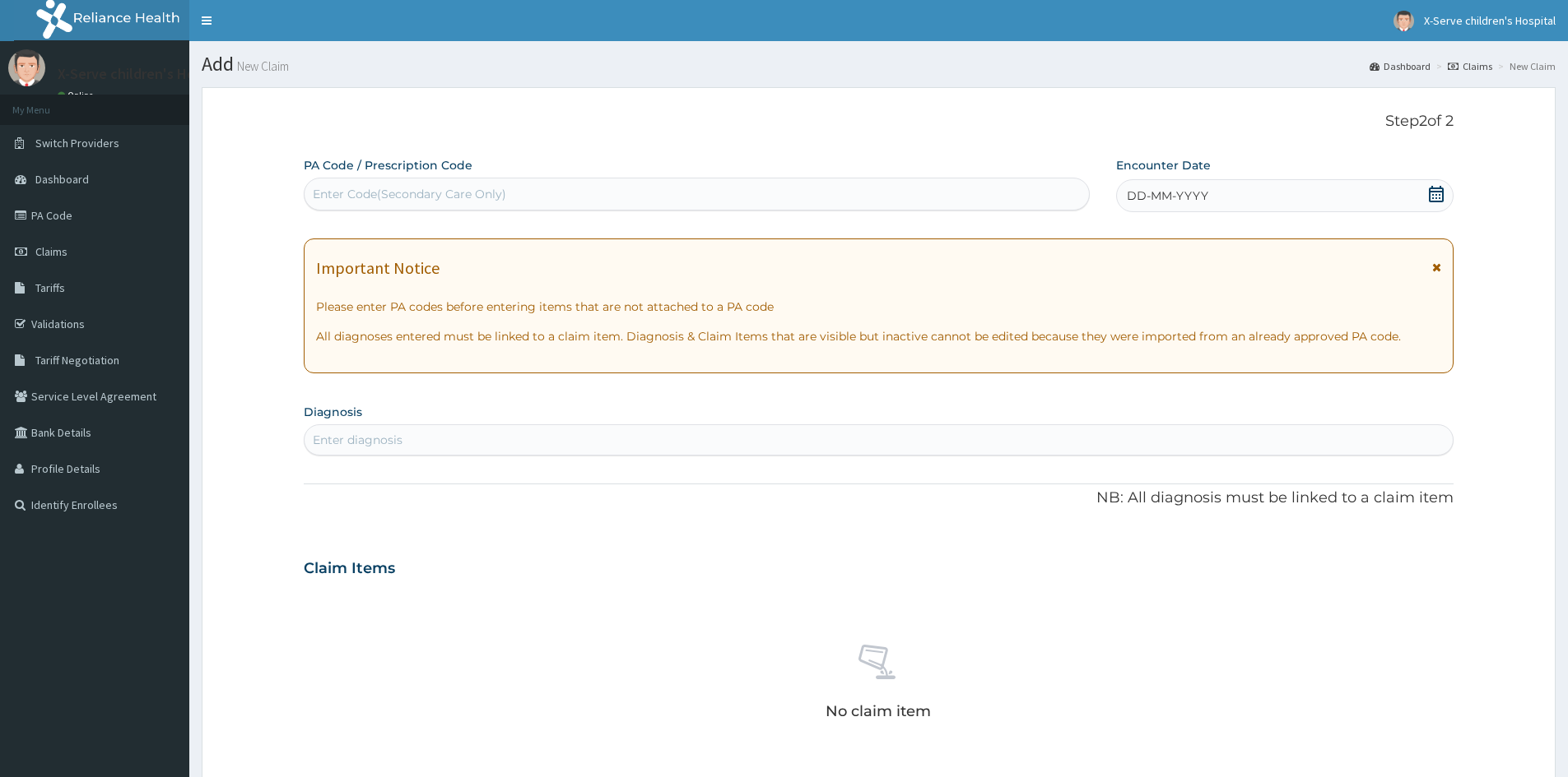
click at [1437, 195] on icon at bounding box center [1436, 194] width 16 height 16
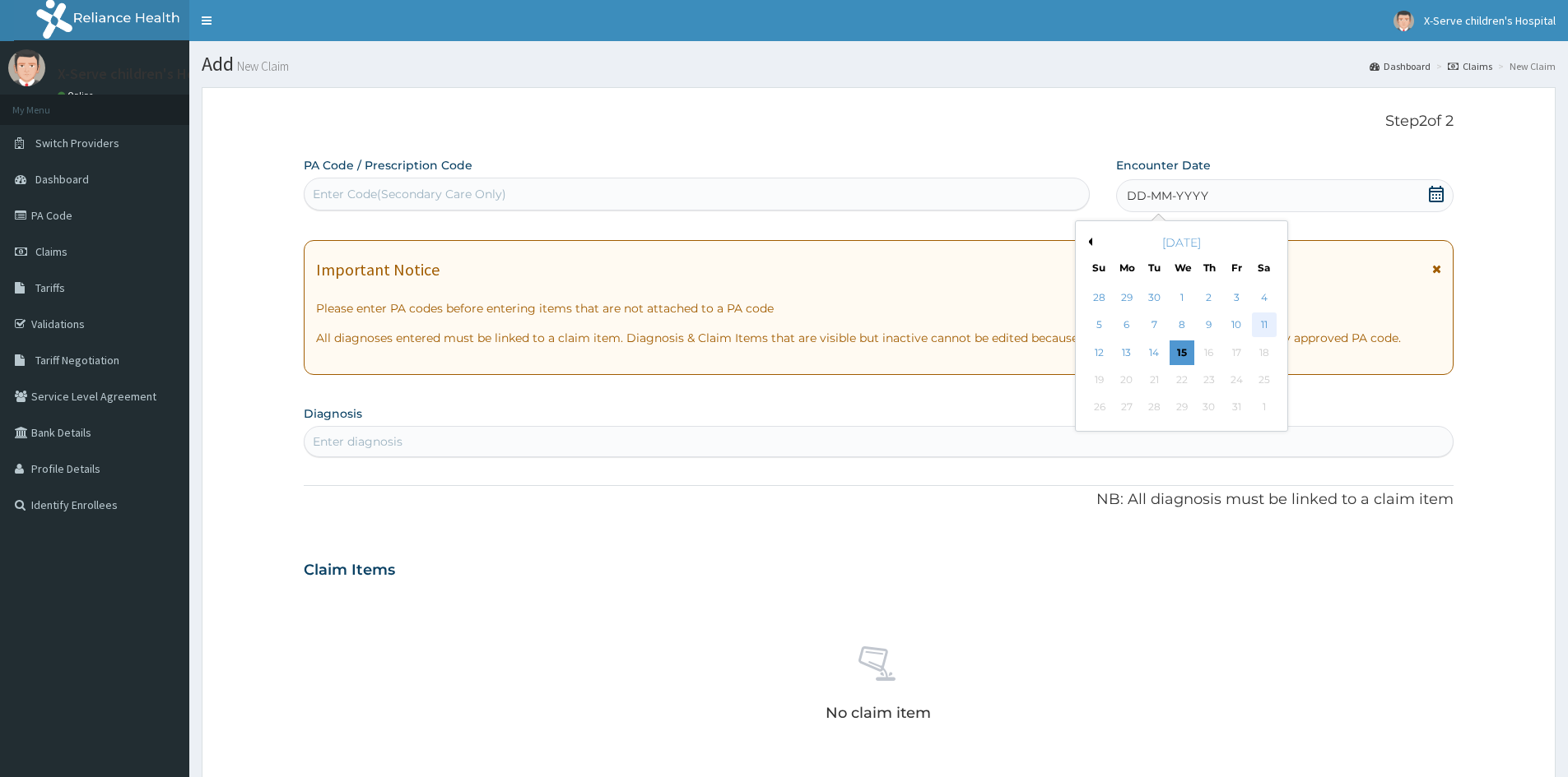
click at [1271, 325] on div "11" at bounding box center [1264, 325] width 25 height 25
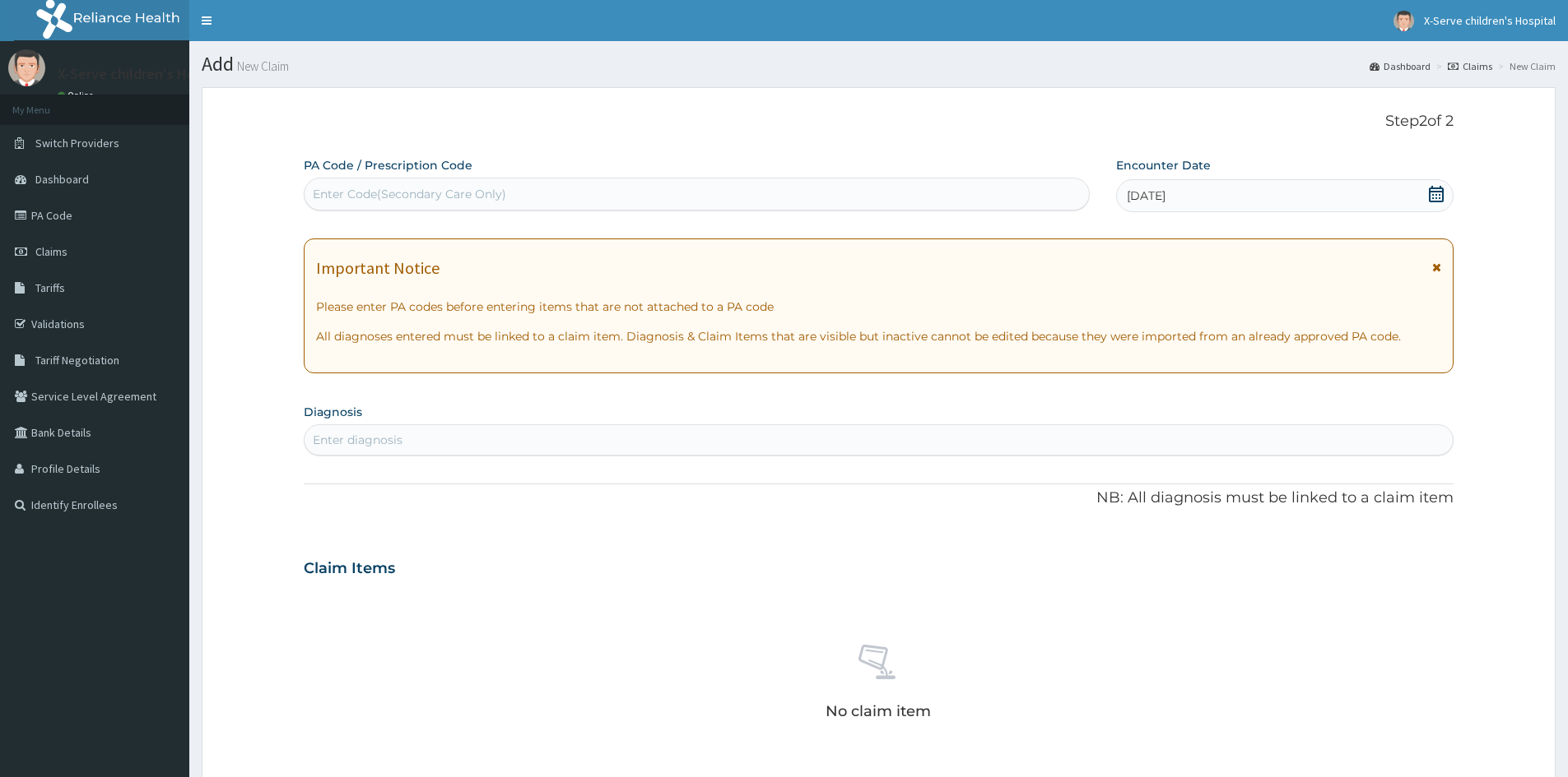
click at [361, 188] on div "Enter Code(Secondary Care Only)" at bounding box center [410, 194] width 194 height 16
paste input "PA/650844"
type input "PA/650844"
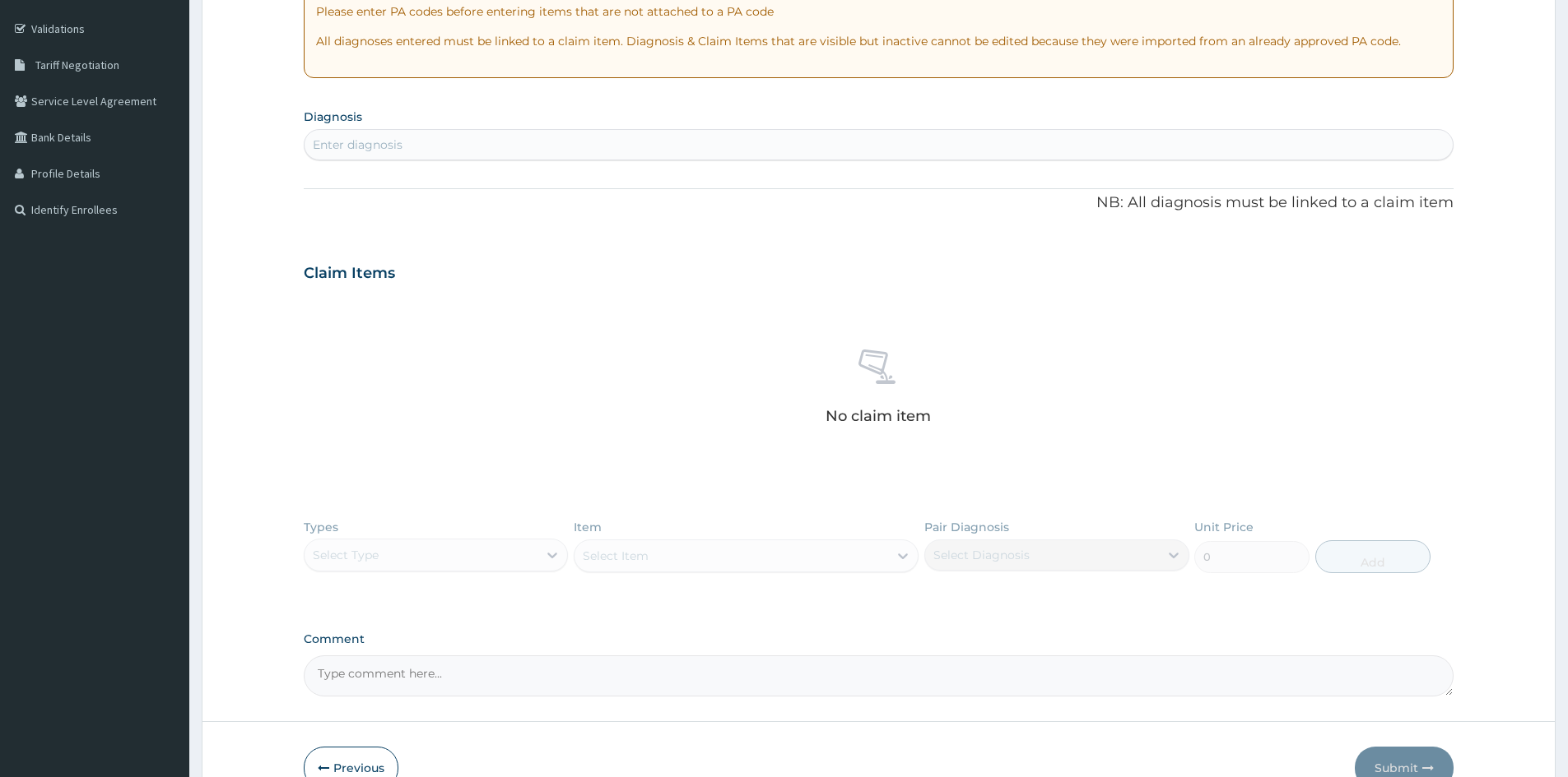
scroll to position [140, 0]
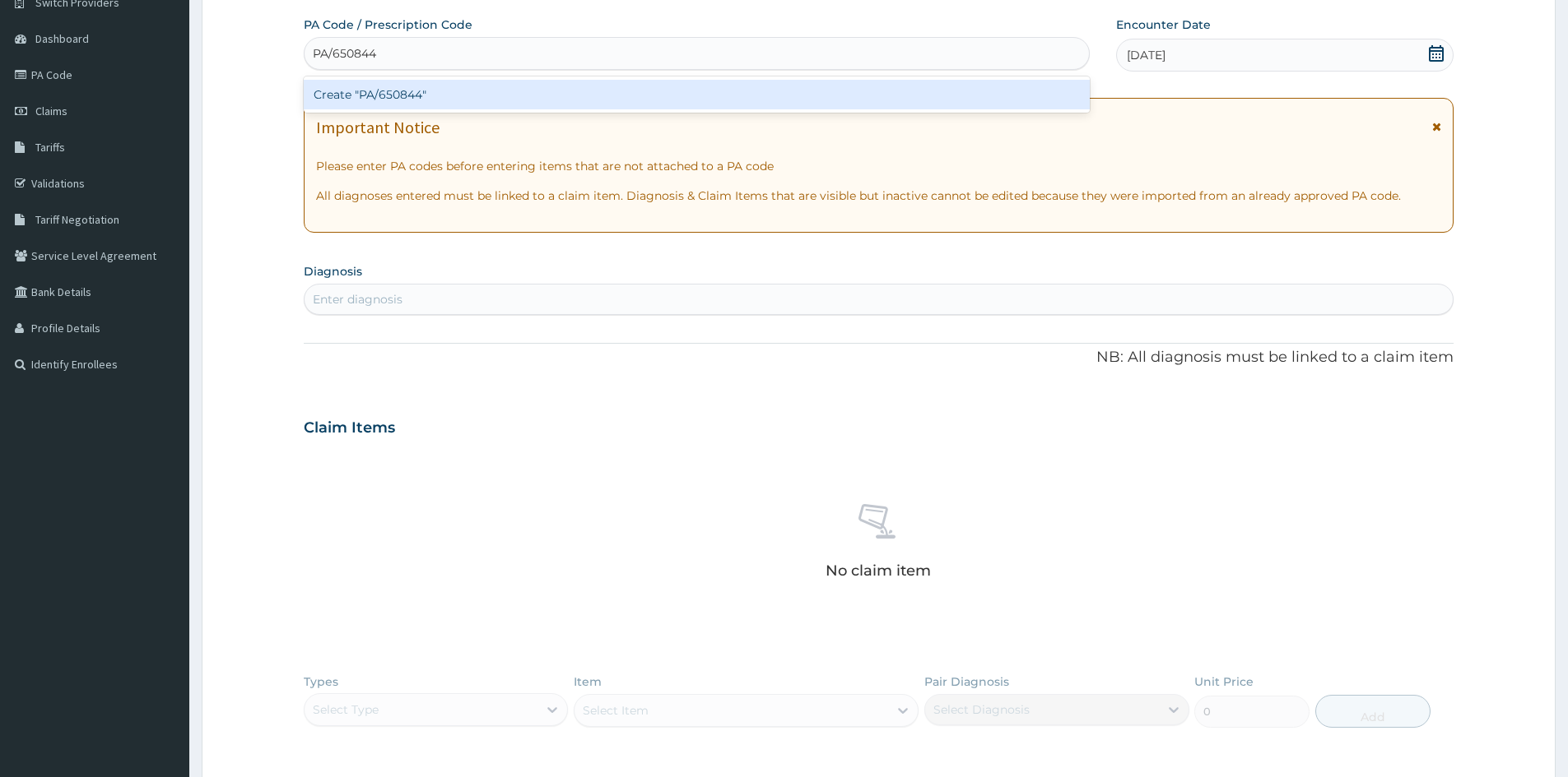
click at [475, 85] on div "Create "PA/650844"" at bounding box center [697, 94] width 786 height 29
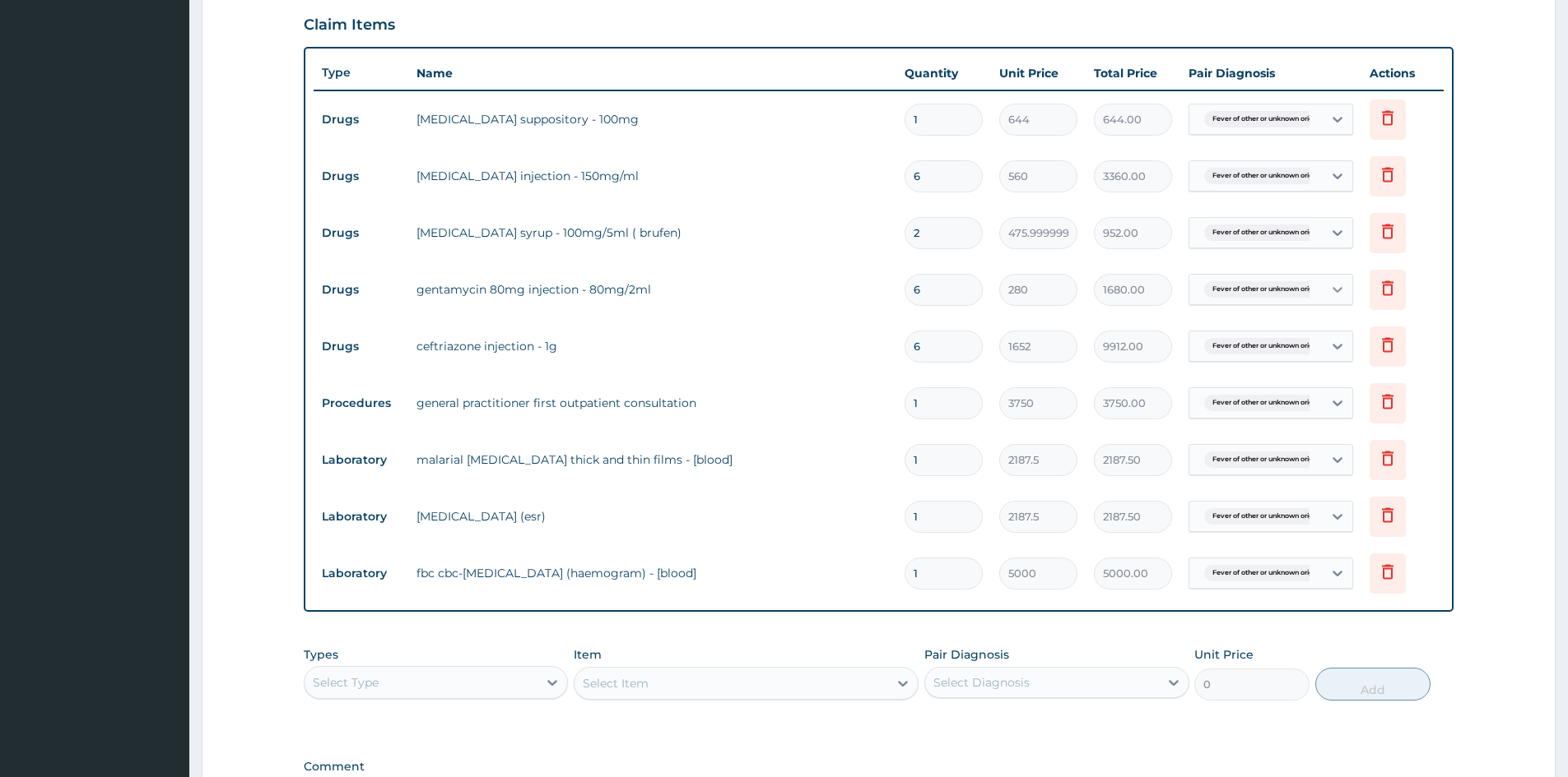
scroll to position [487, 0]
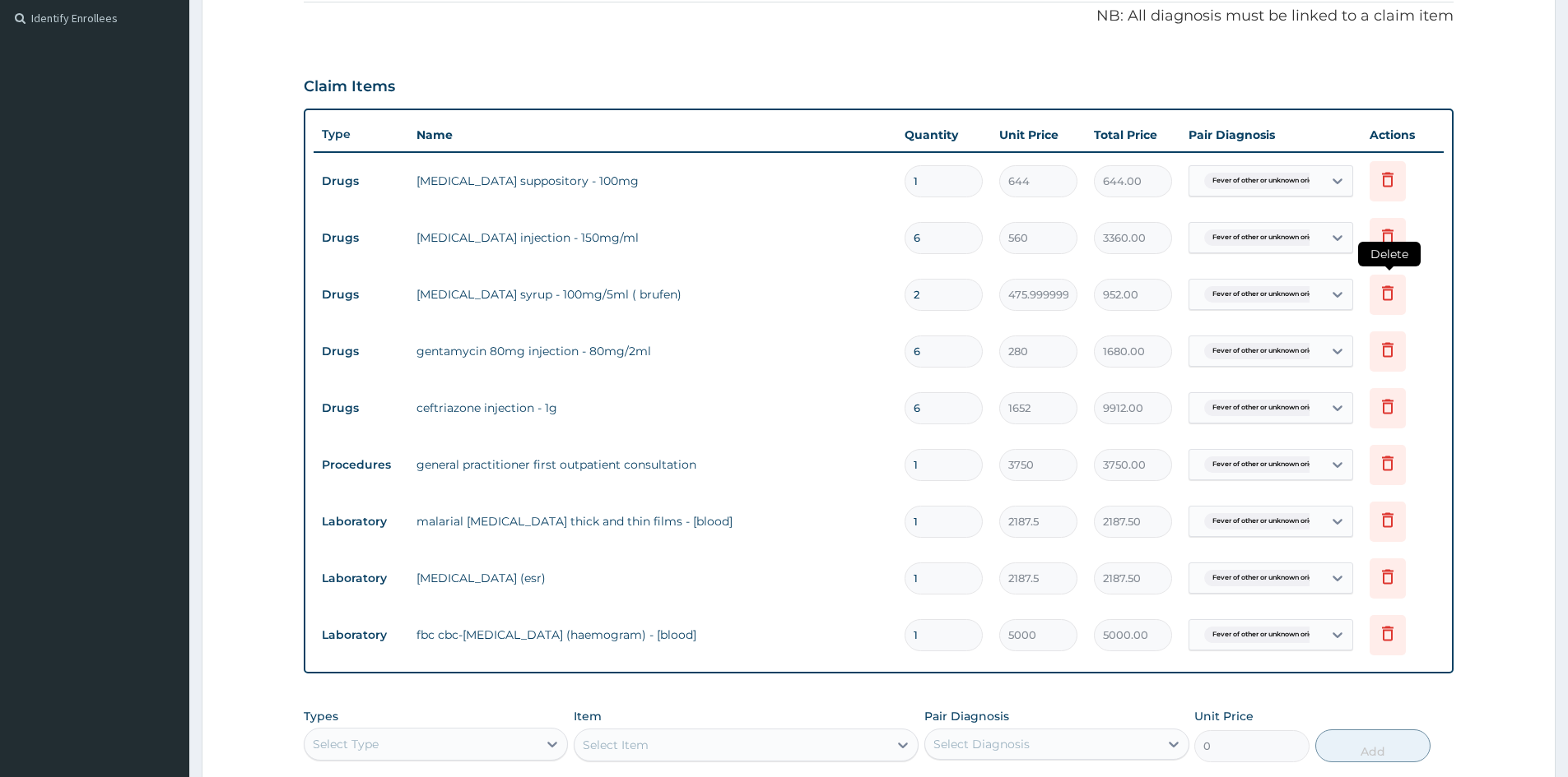
click at [1394, 295] on icon at bounding box center [1388, 292] width 20 height 20
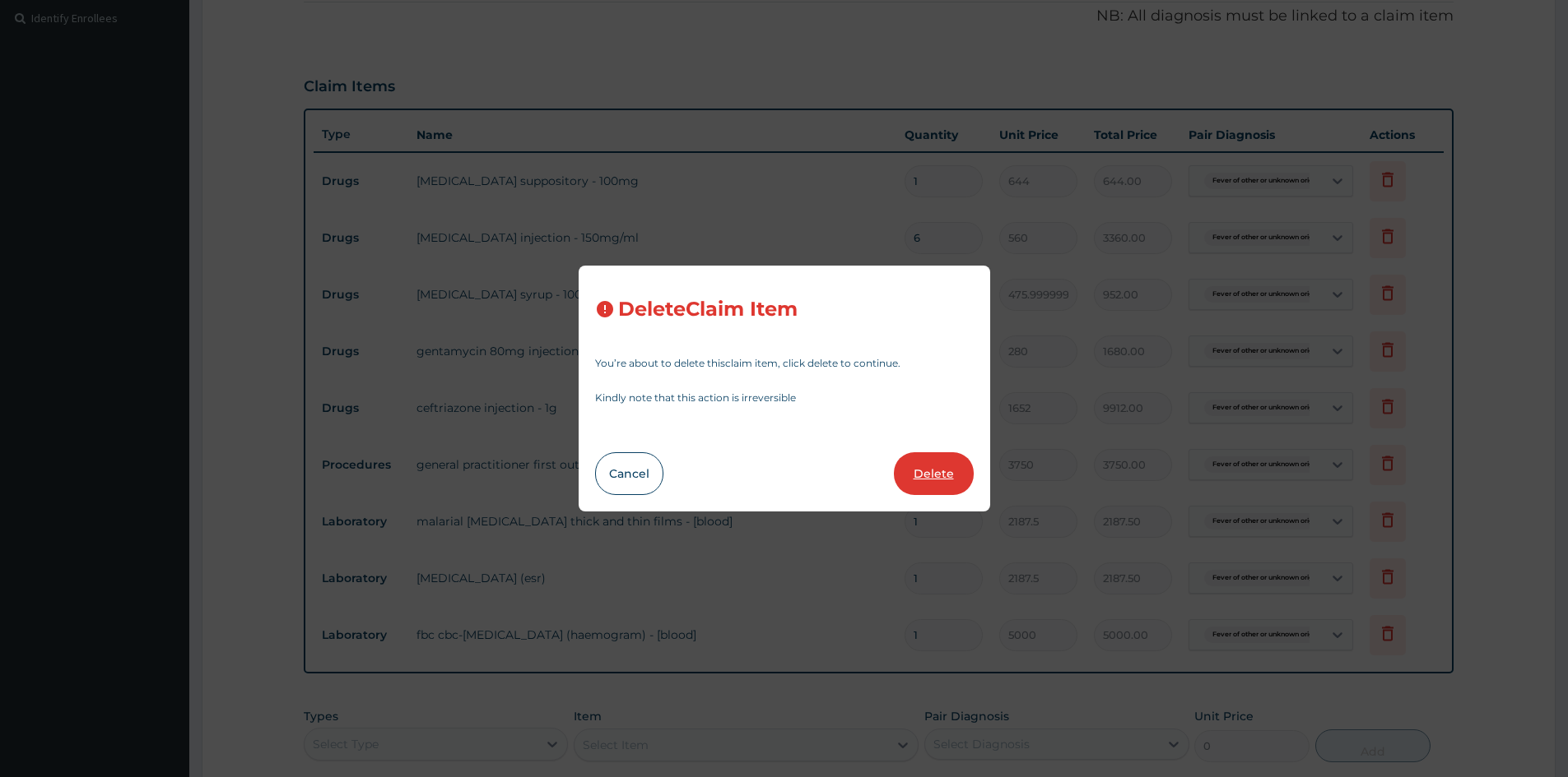
click at [932, 464] on button "Delete" at bounding box center [934, 473] width 80 height 43
type input "6"
type input "280"
type input "1680.00"
type input "1652"
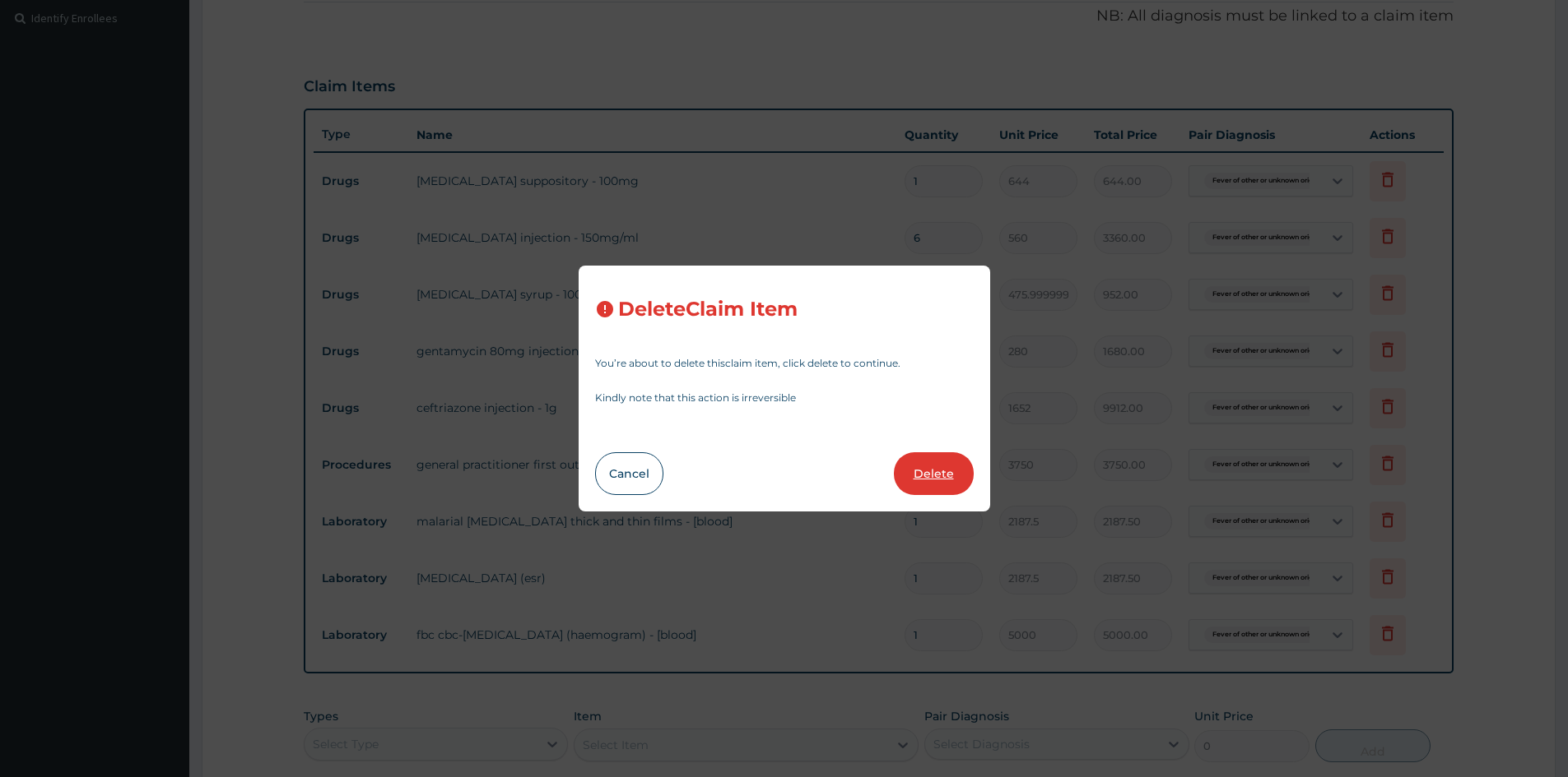
type input "9912.00"
type input "1"
type input "3750"
type input "3750.00"
type input "2187.5"
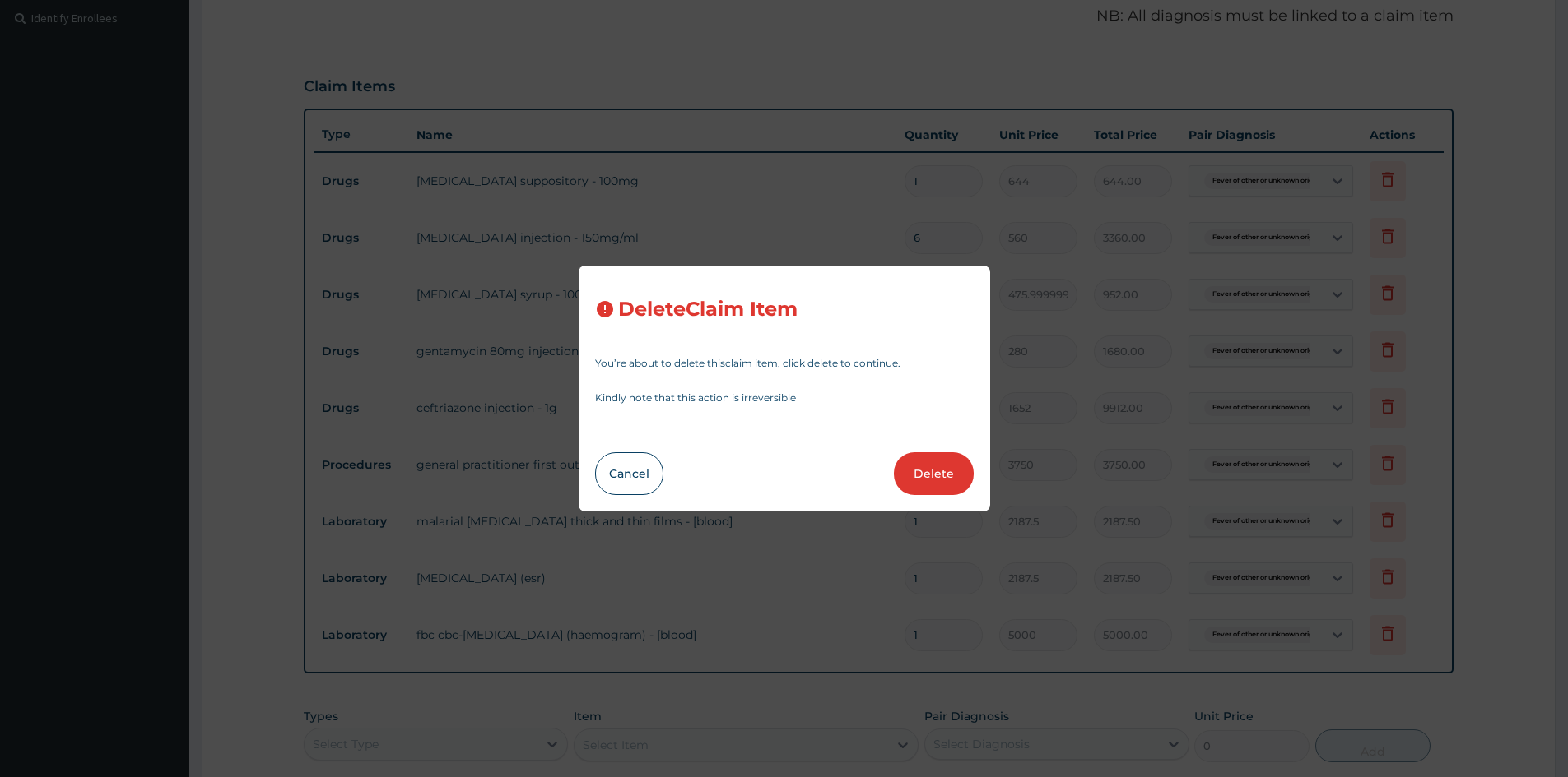
type input "2187.50"
type input "5000"
type input "5000.00"
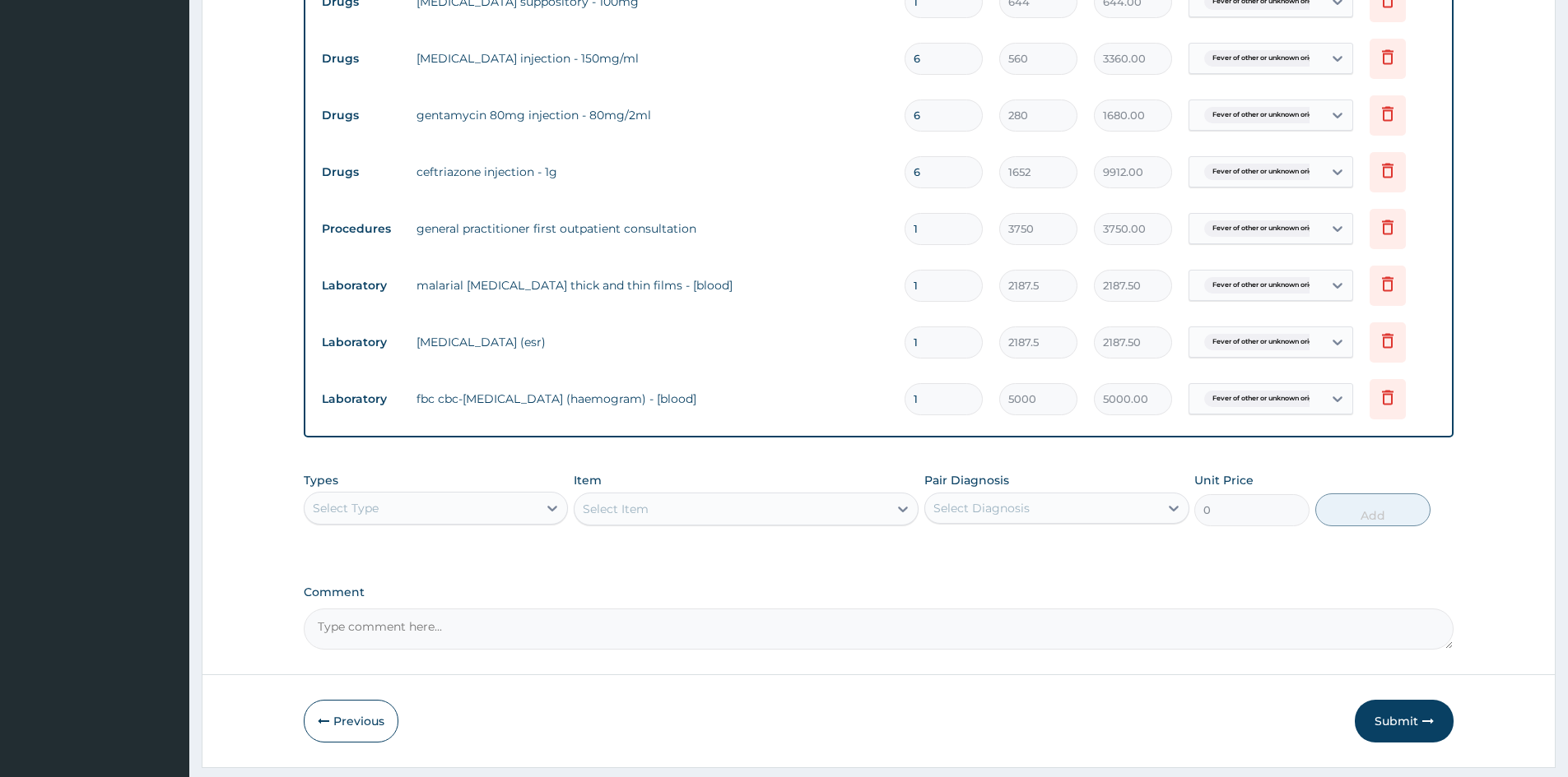
scroll to position [712, 0]
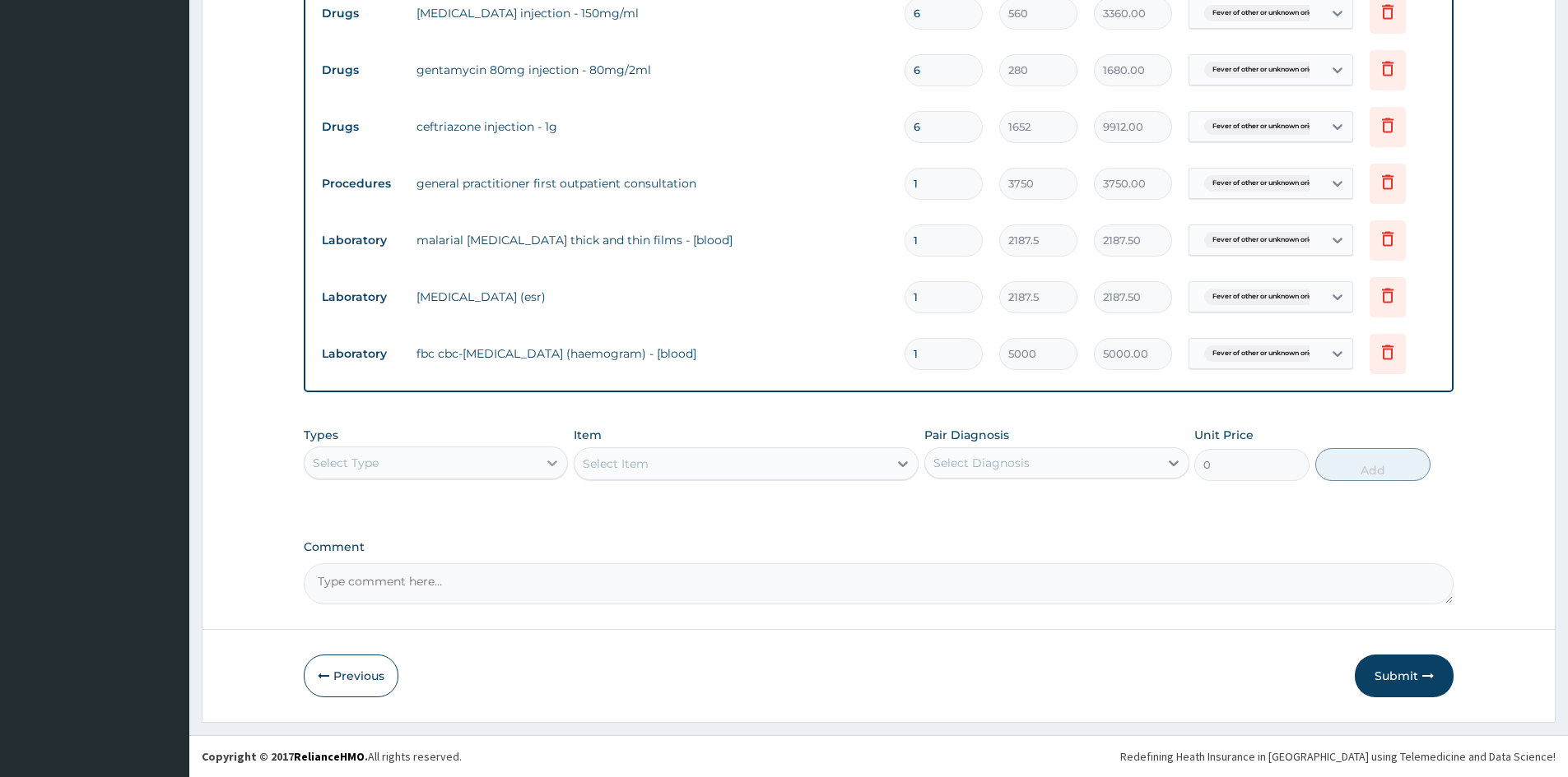
click at [550, 468] on icon at bounding box center [551, 463] width 16 height 16
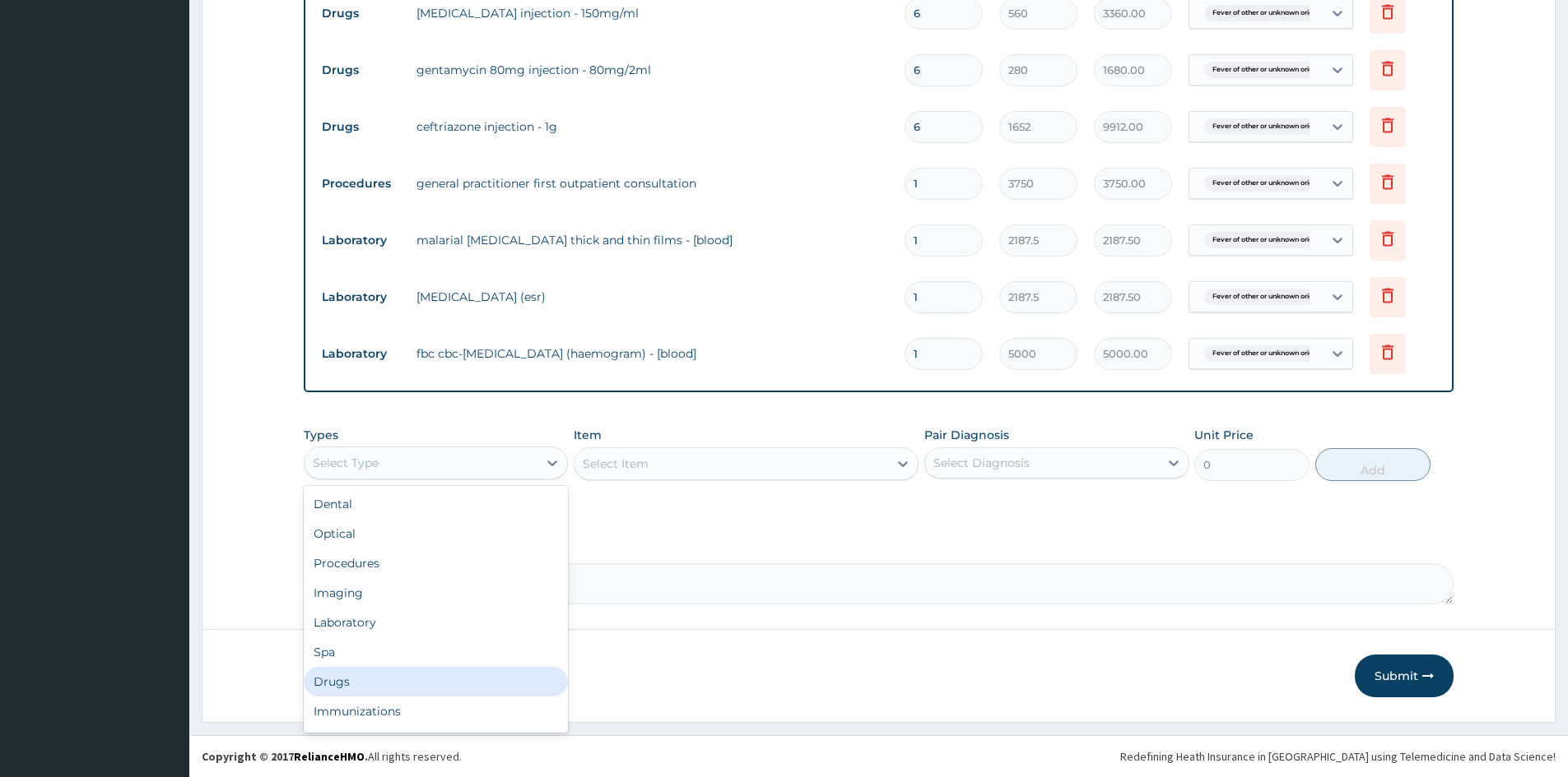
click at [495, 675] on div "Drugs" at bounding box center [436, 681] width 264 height 29
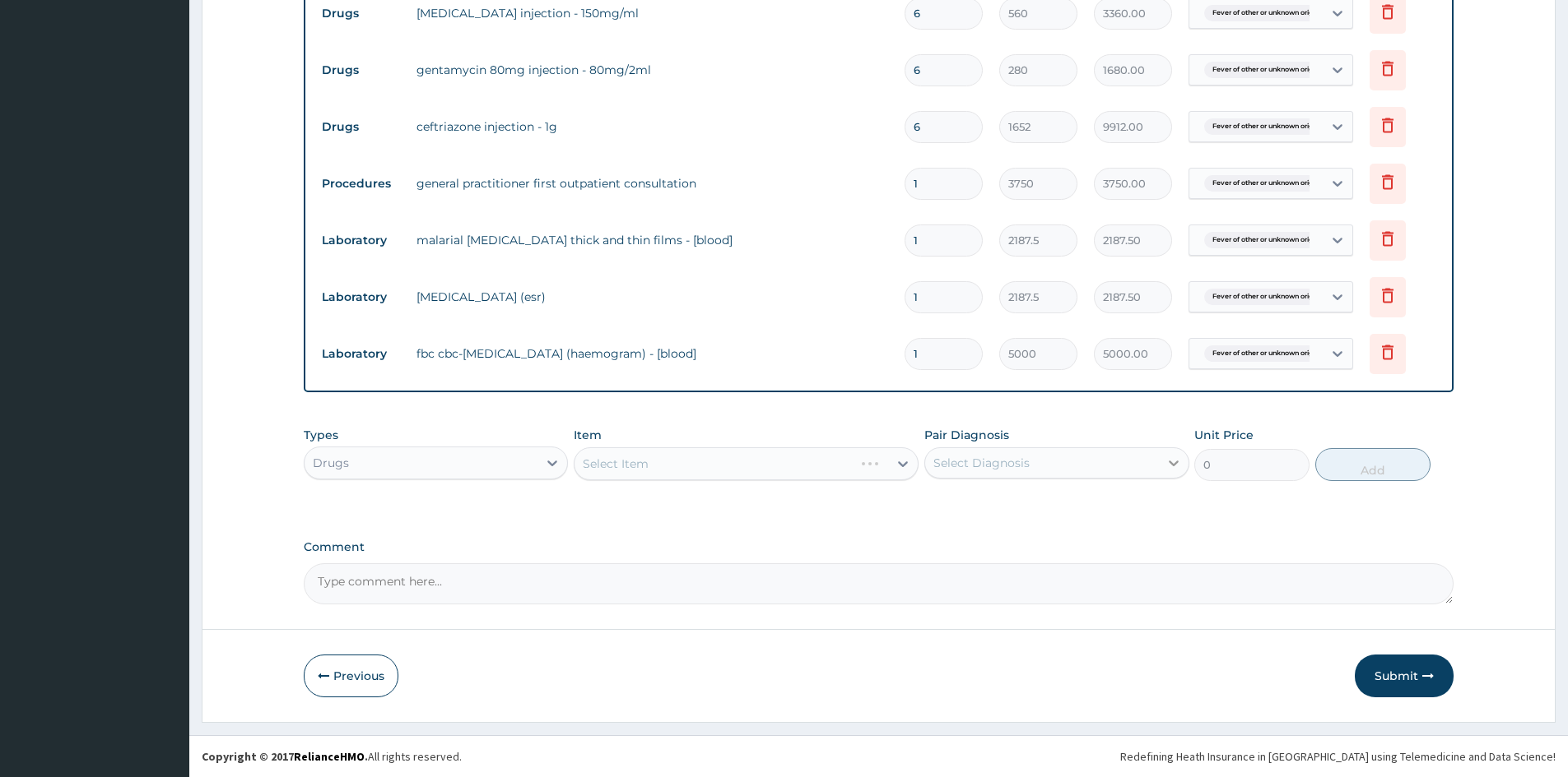
click at [1169, 465] on icon at bounding box center [1173, 463] width 16 height 16
click at [1167, 509] on div "Fever of other or unknown origin" at bounding box center [1056, 506] width 264 height 34
checkbox input "true"
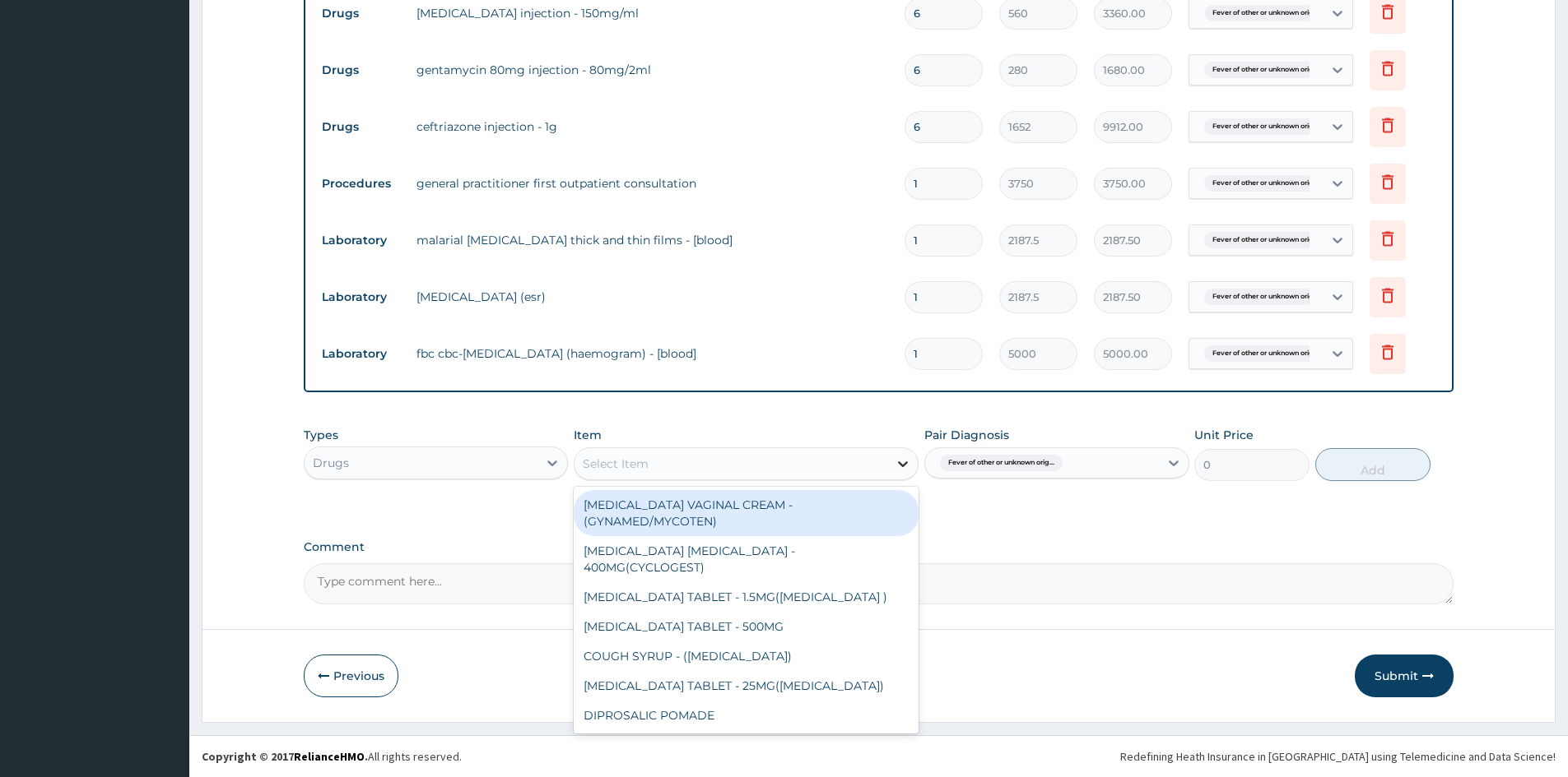
click at [908, 466] on icon at bounding box center [903, 463] width 16 height 16
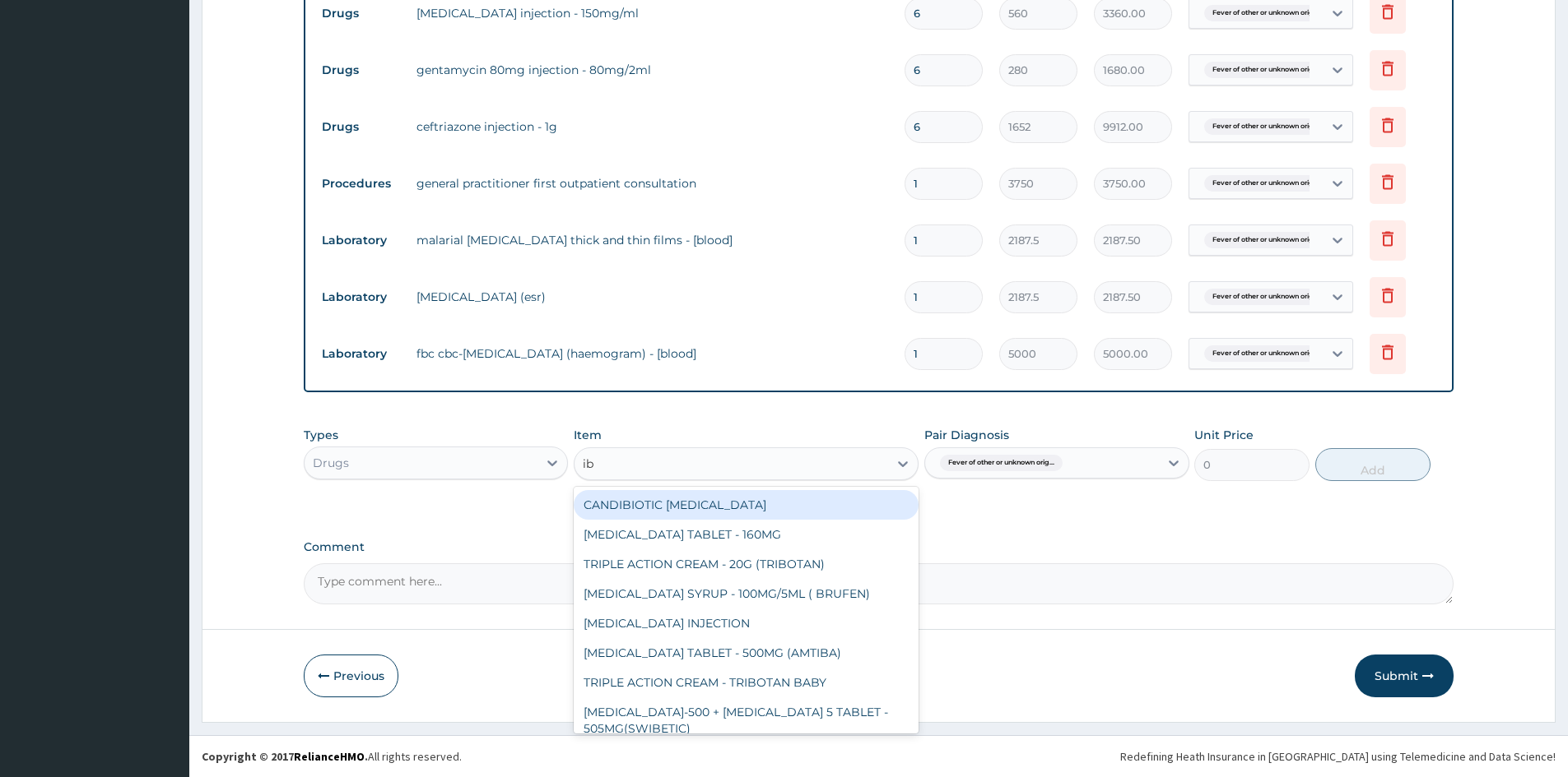
type input "i"
type input "IBU"
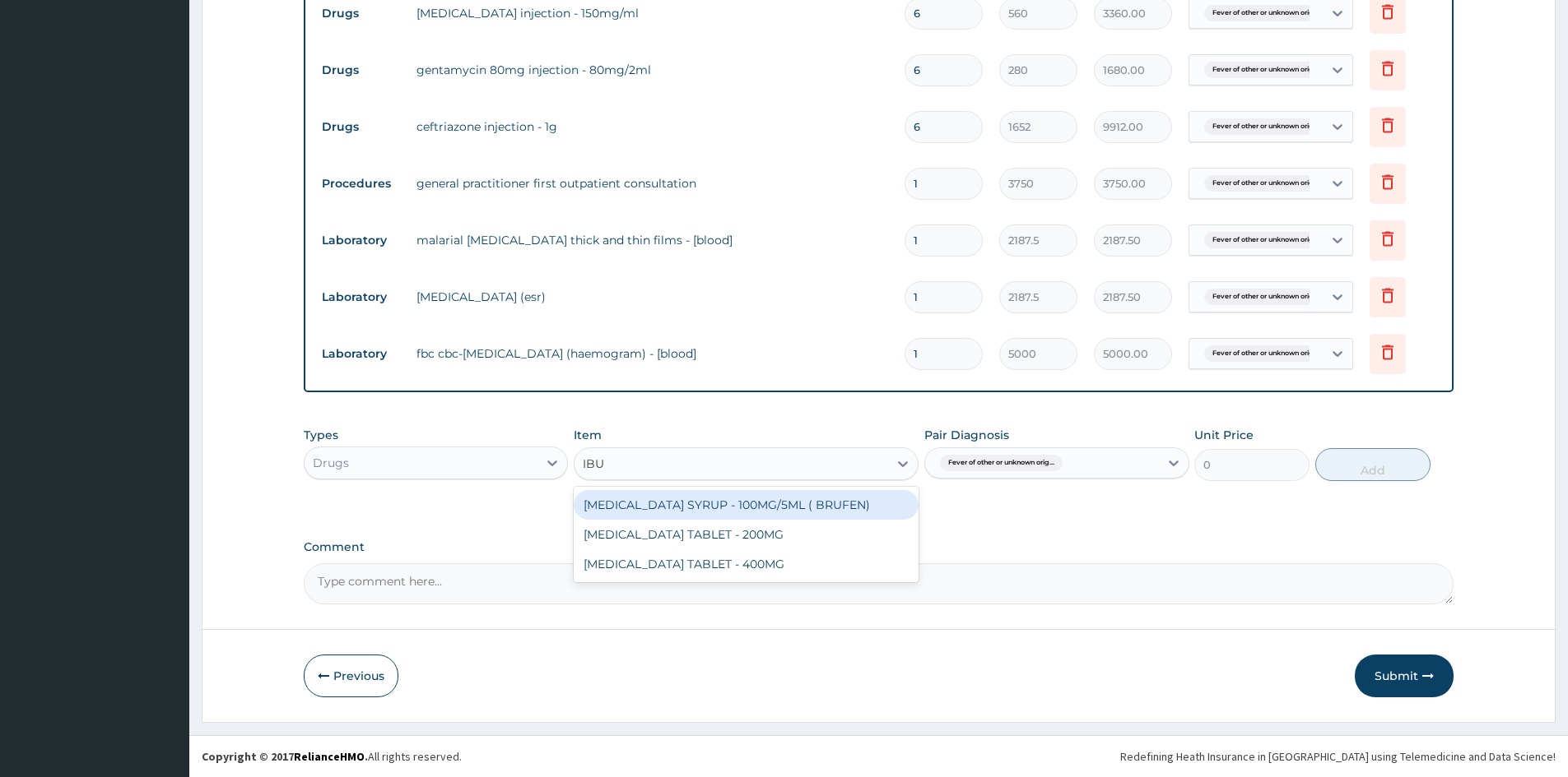
click at [872, 509] on div "[MEDICAL_DATA] SYRUP - 100MG/5ML ( BRUFEN)" at bounding box center [745, 505] width 345 height 29
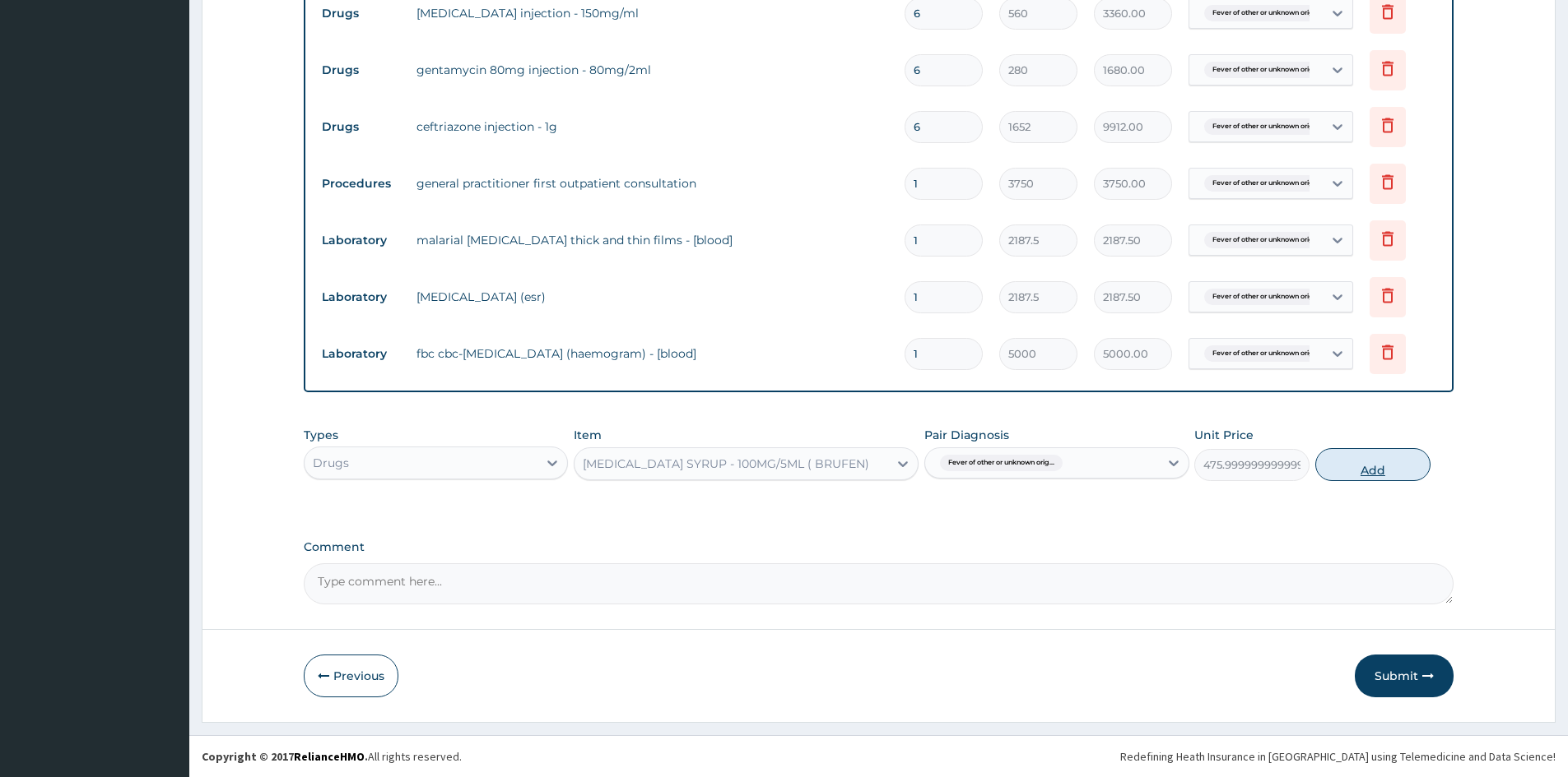
click at [1372, 460] on button "Add" at bounding box center [1372, 465] width 115 height 33
type input "0"
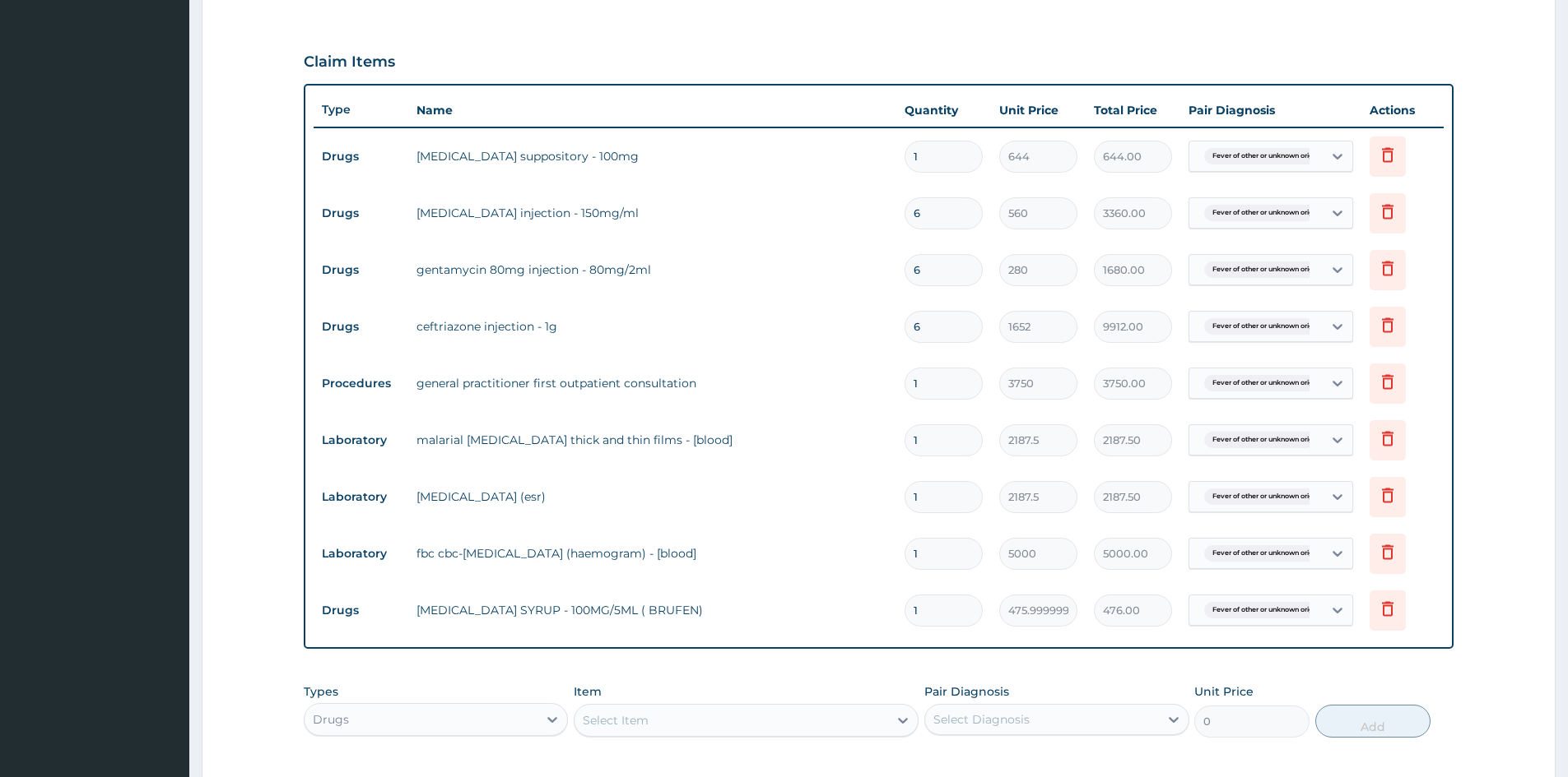
scroll to position [465, 0]
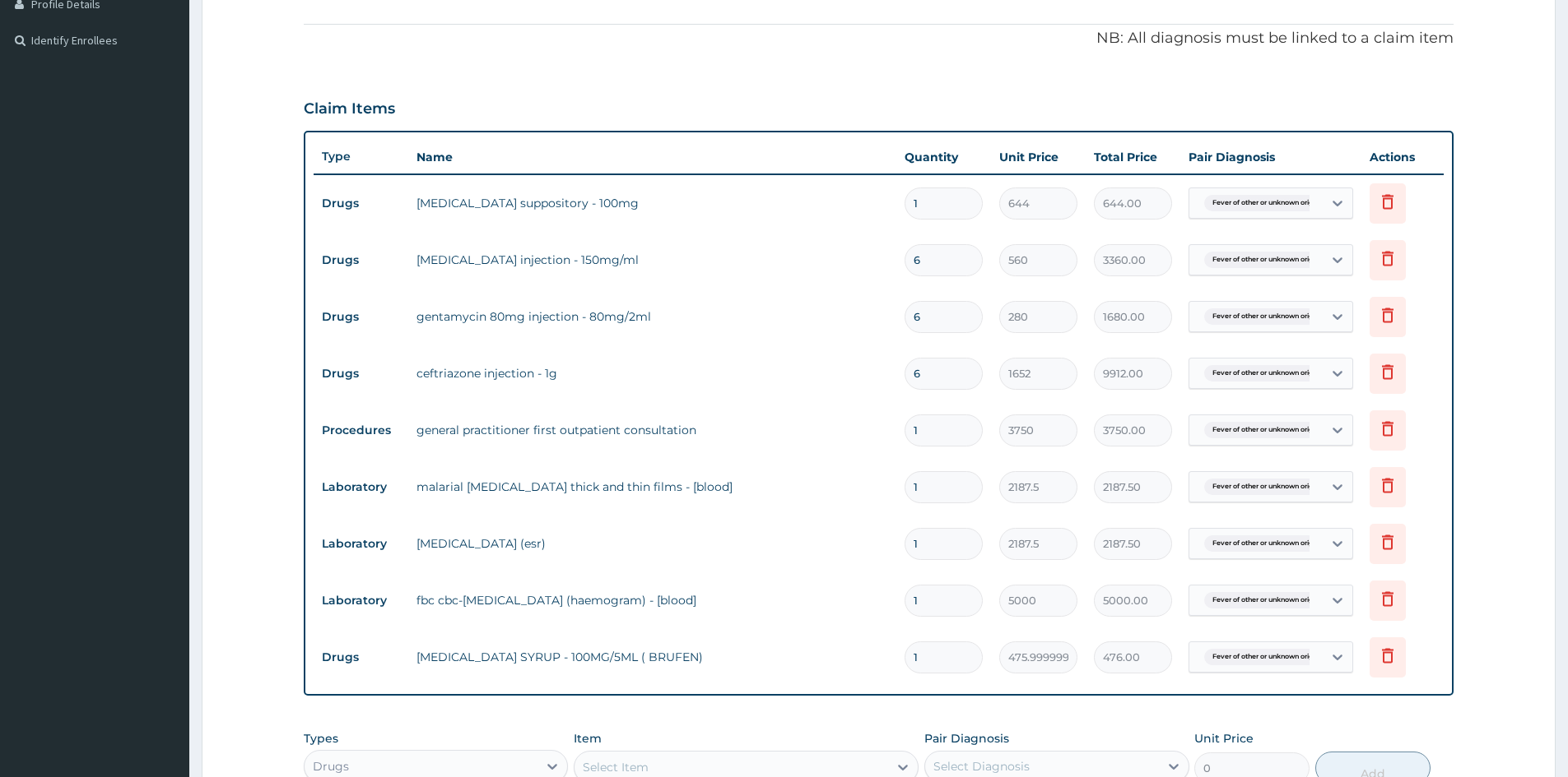
click at [944, 662] on input "1" at bounding box center [943, 657] width 78 height 32
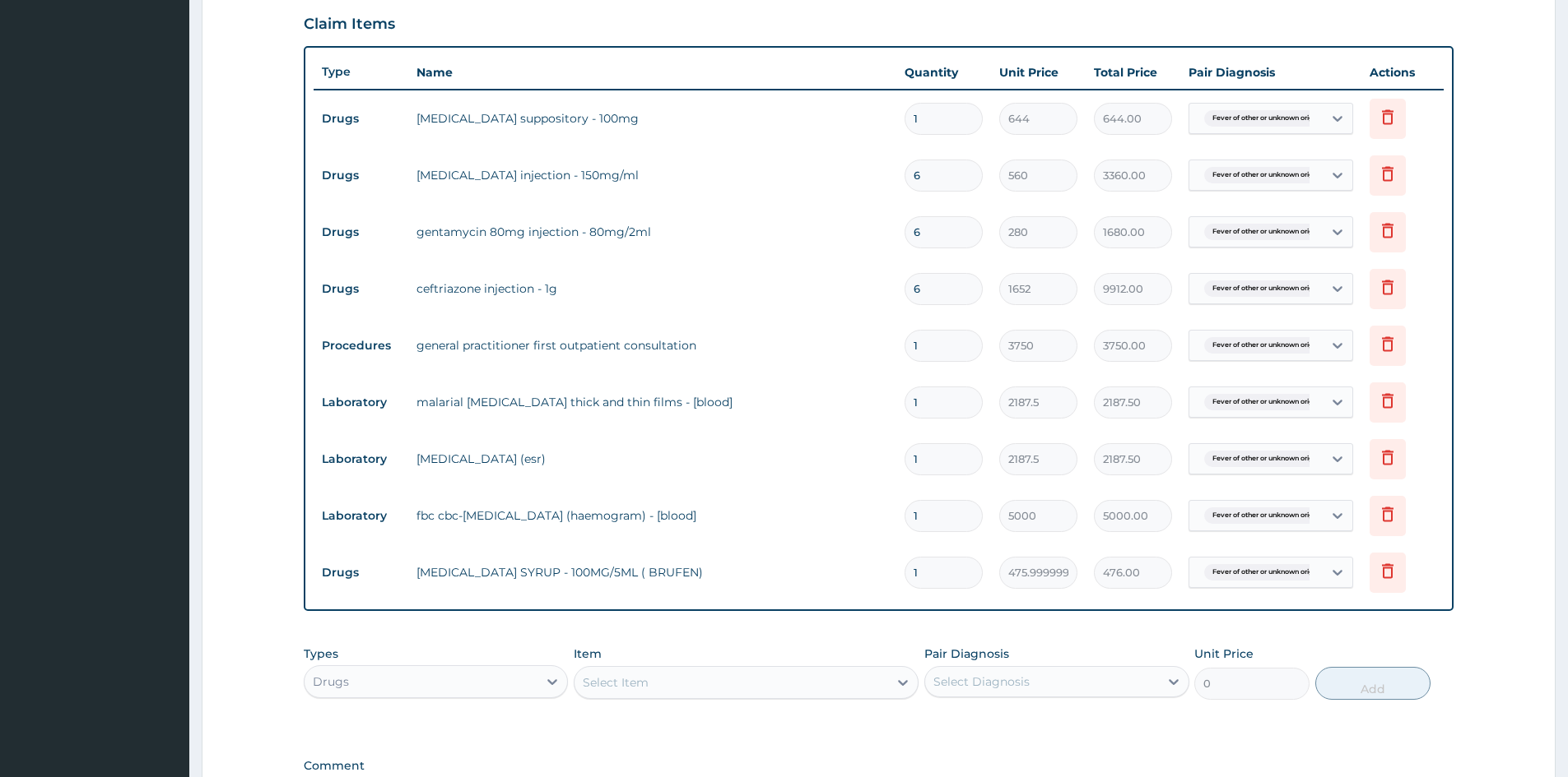
scroll to position [547, 0]
type input "0.00"
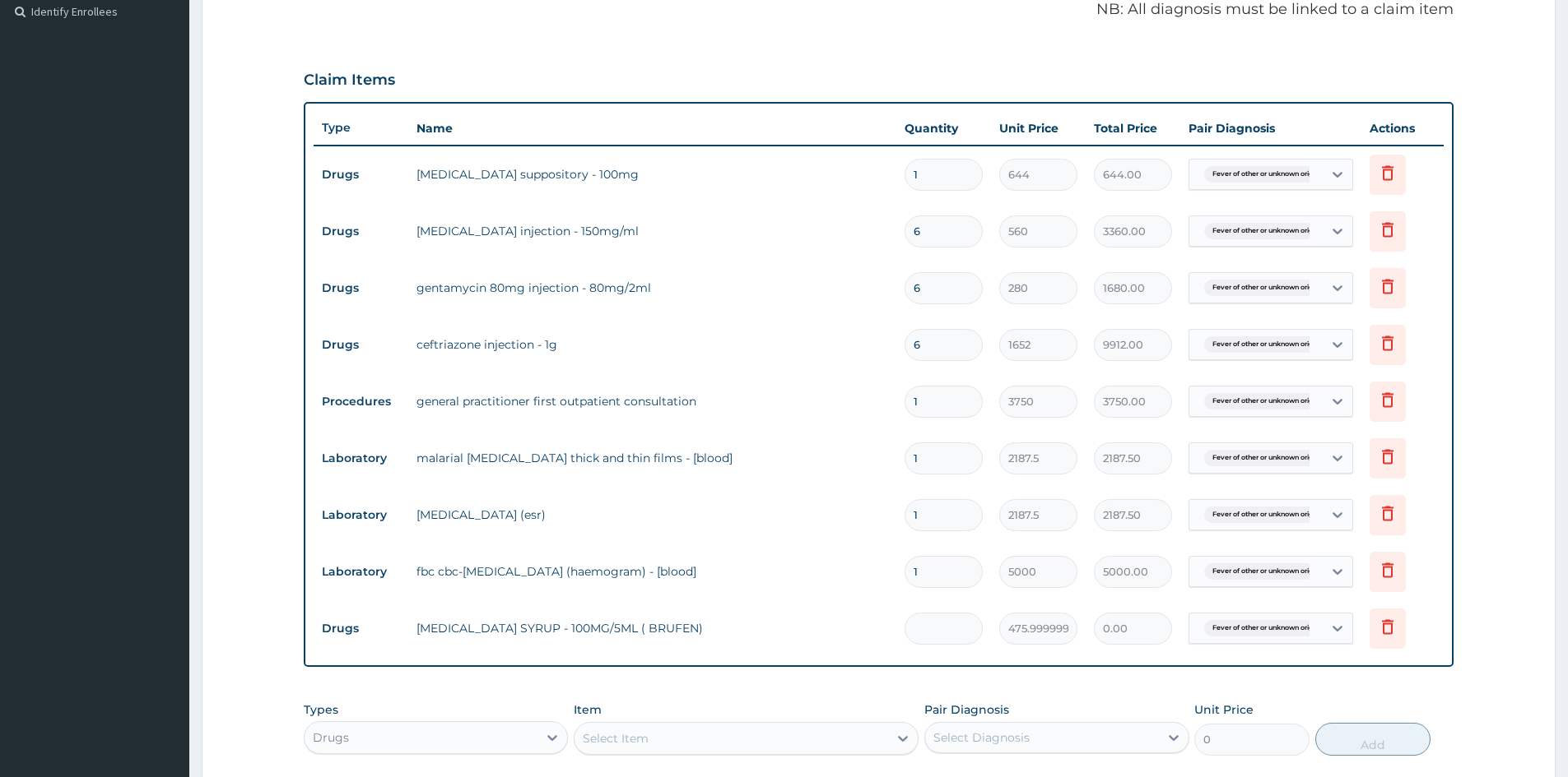
scroll to position [522, 0]
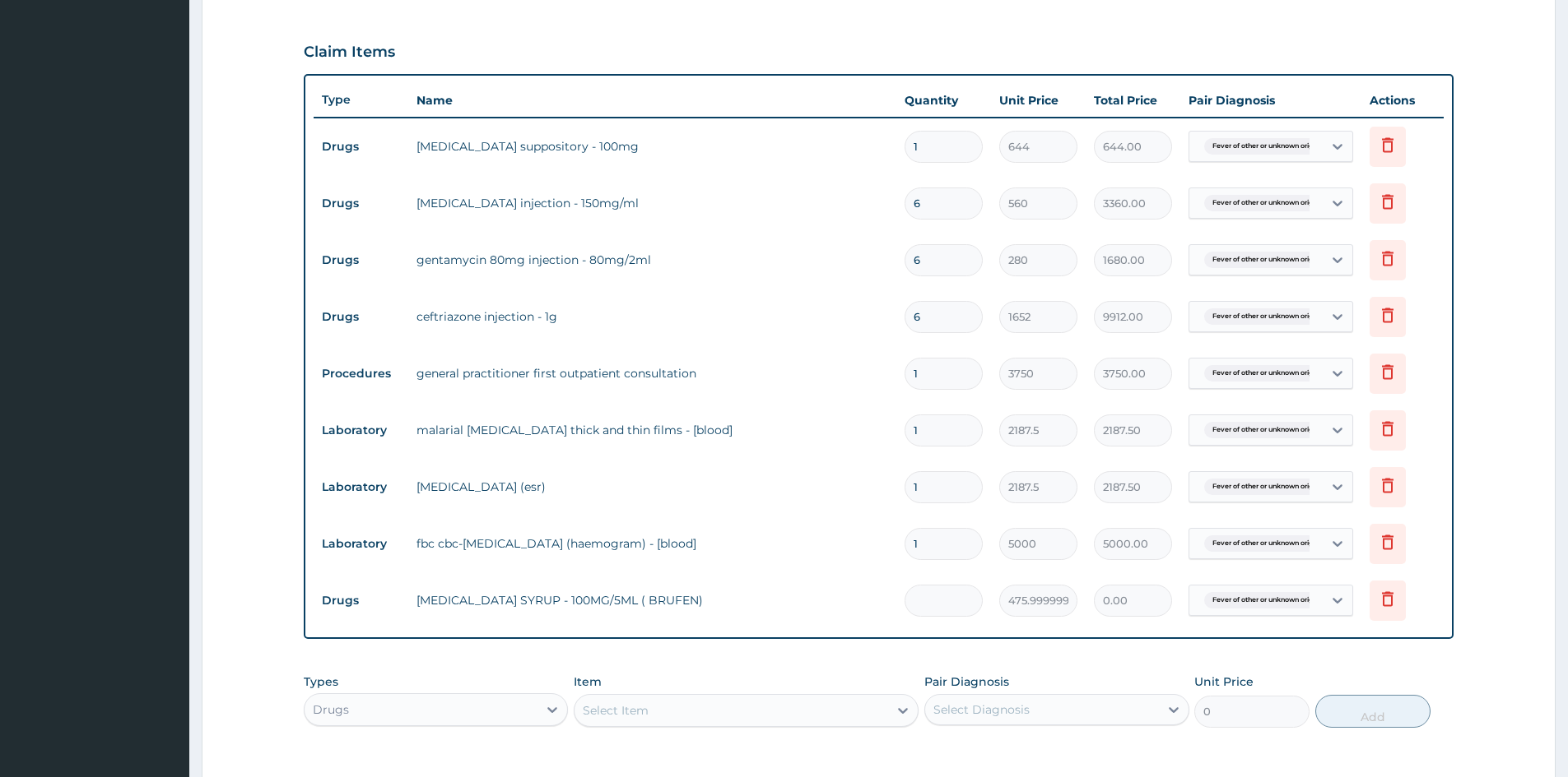
click at [963, 598] on input "number" at bounding box center [943, 601] width 78 height 32
type input "2"
type input "952.00"
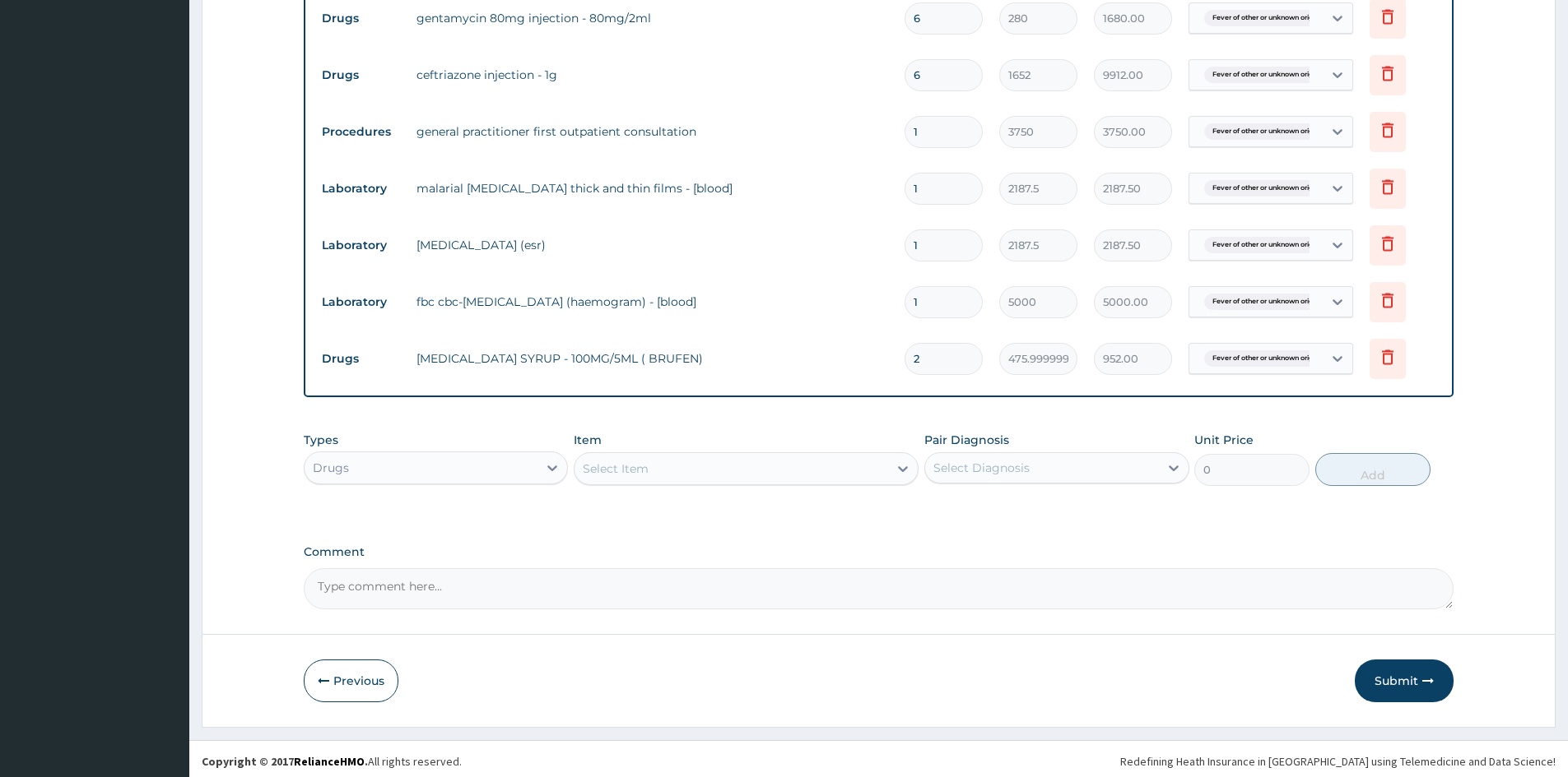
scroll to position [768, 0]
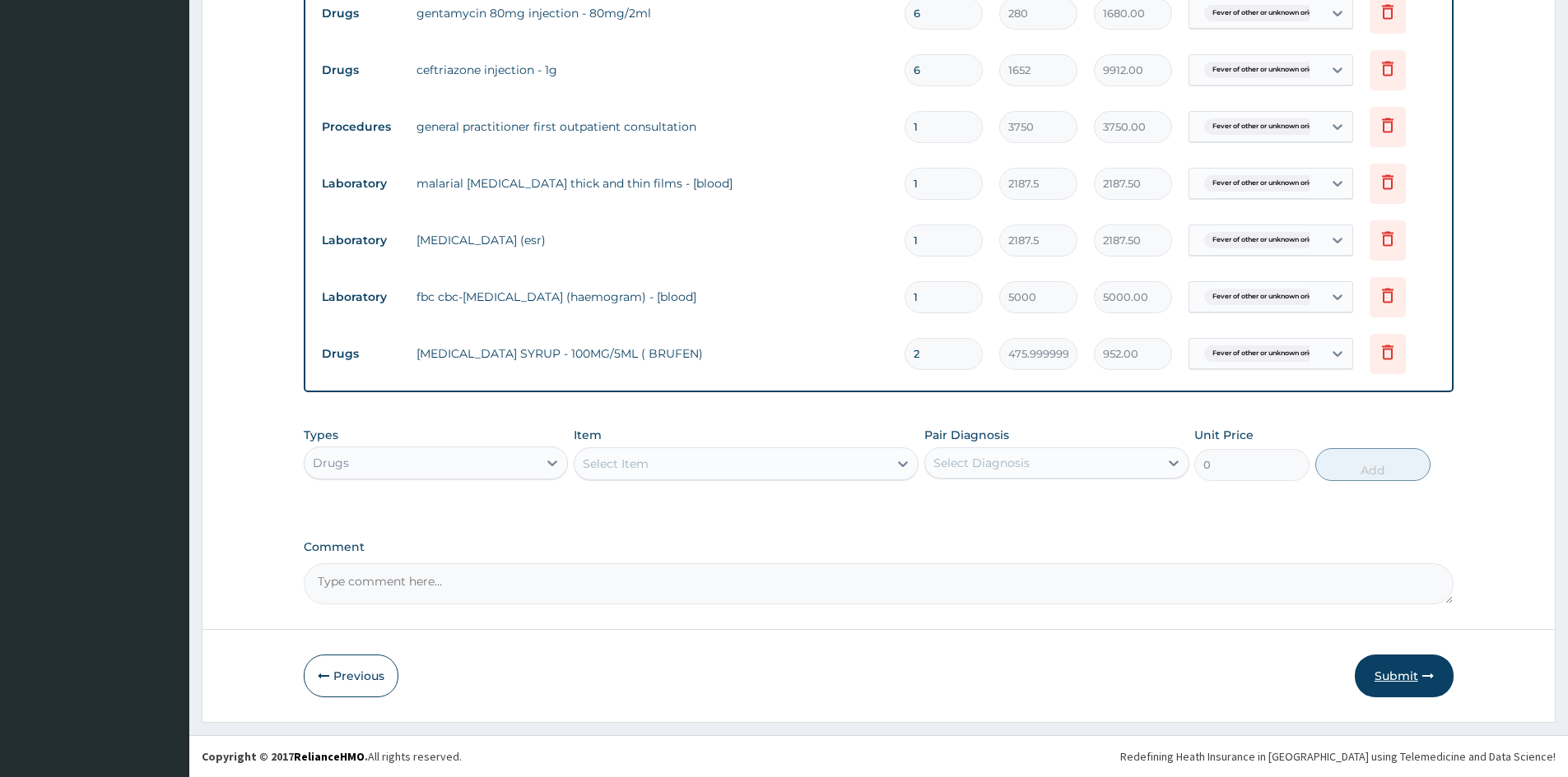
type input "2"
click at [1423, 671] on icon "button" at bounding box center [1428, 676] width 11 height 11
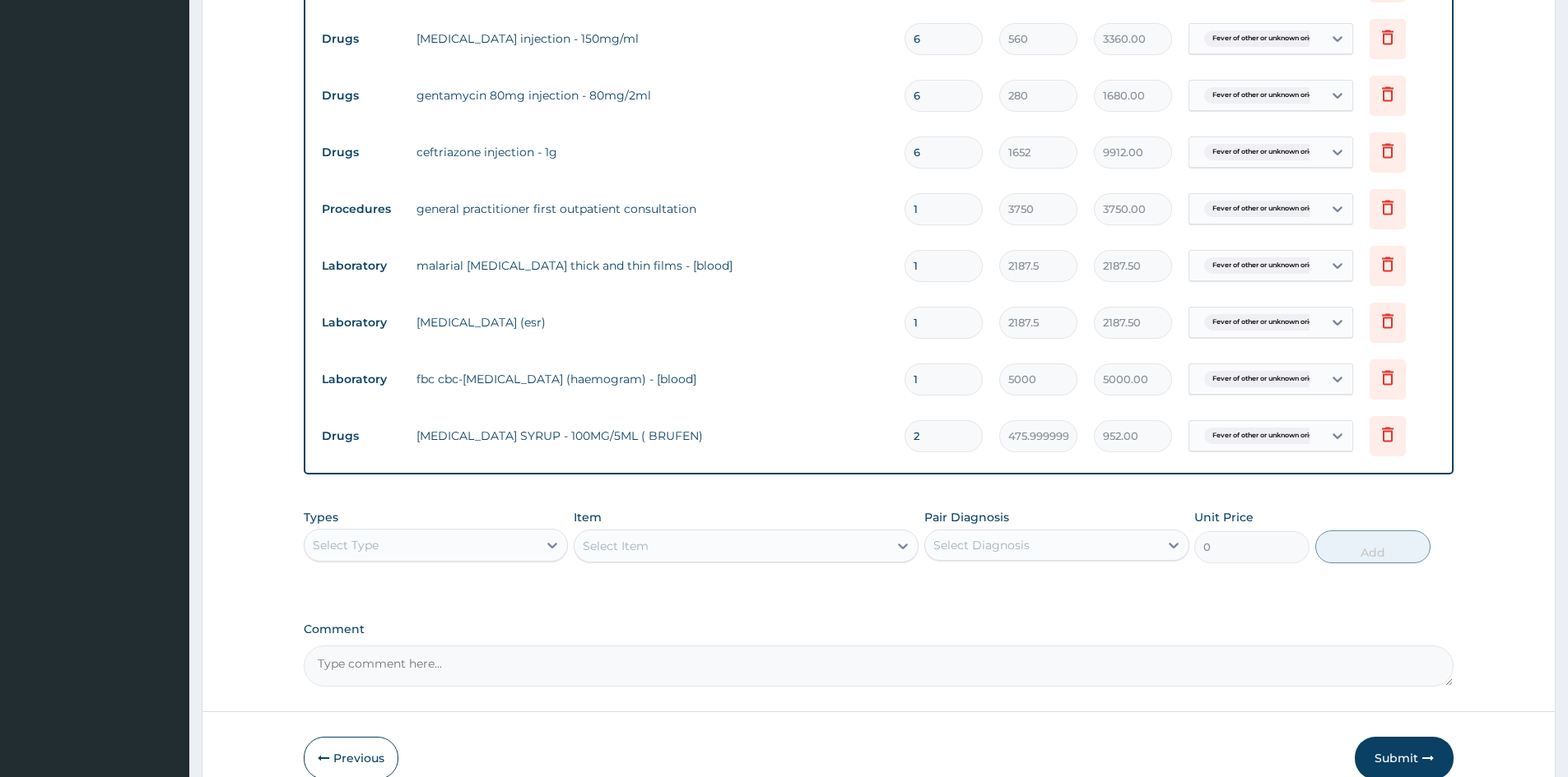
scroll to position [603, 0]
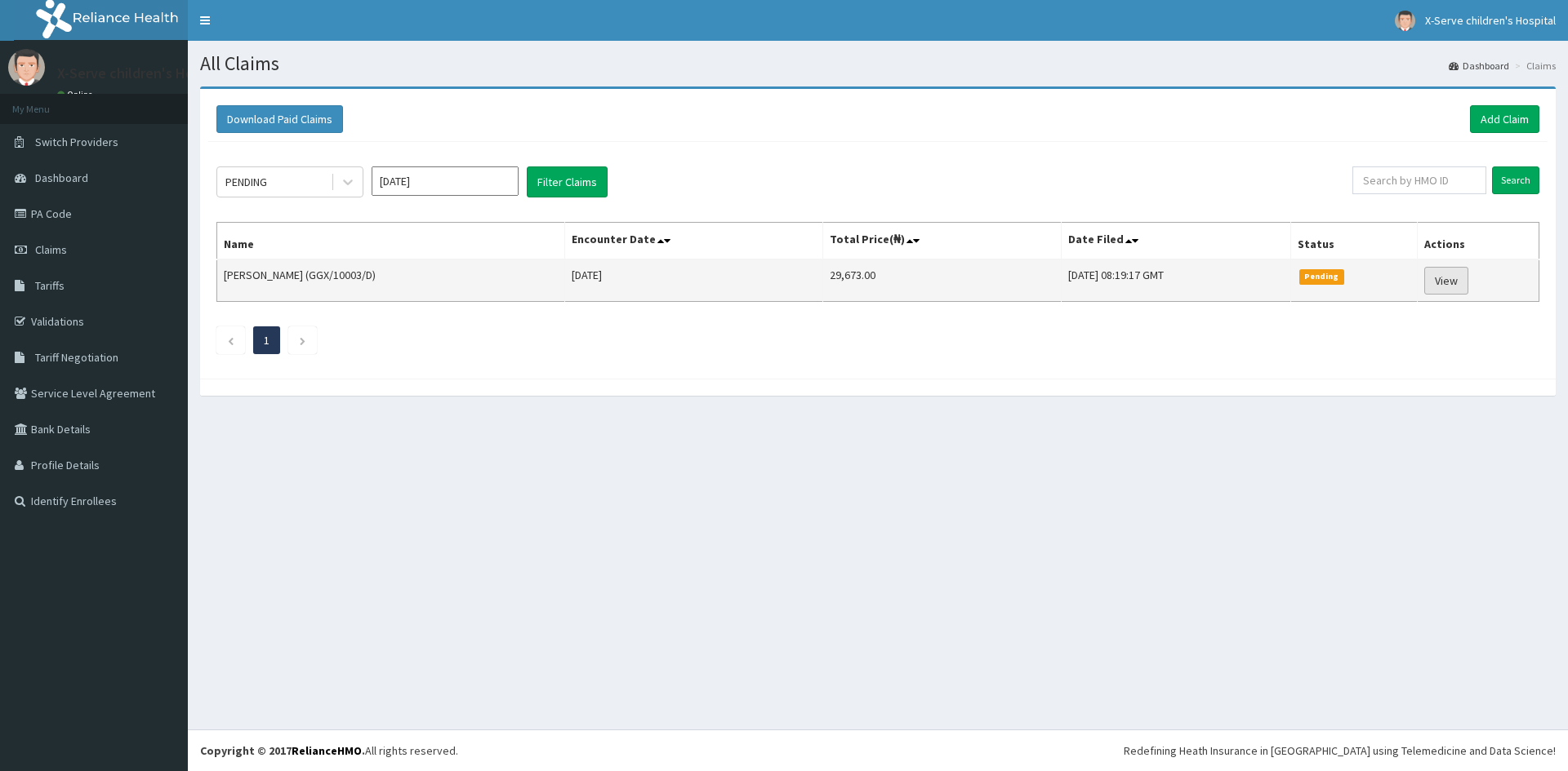
click at [1449, 274] on link "View" at bounding box center [1446, 281] width 44 height 27
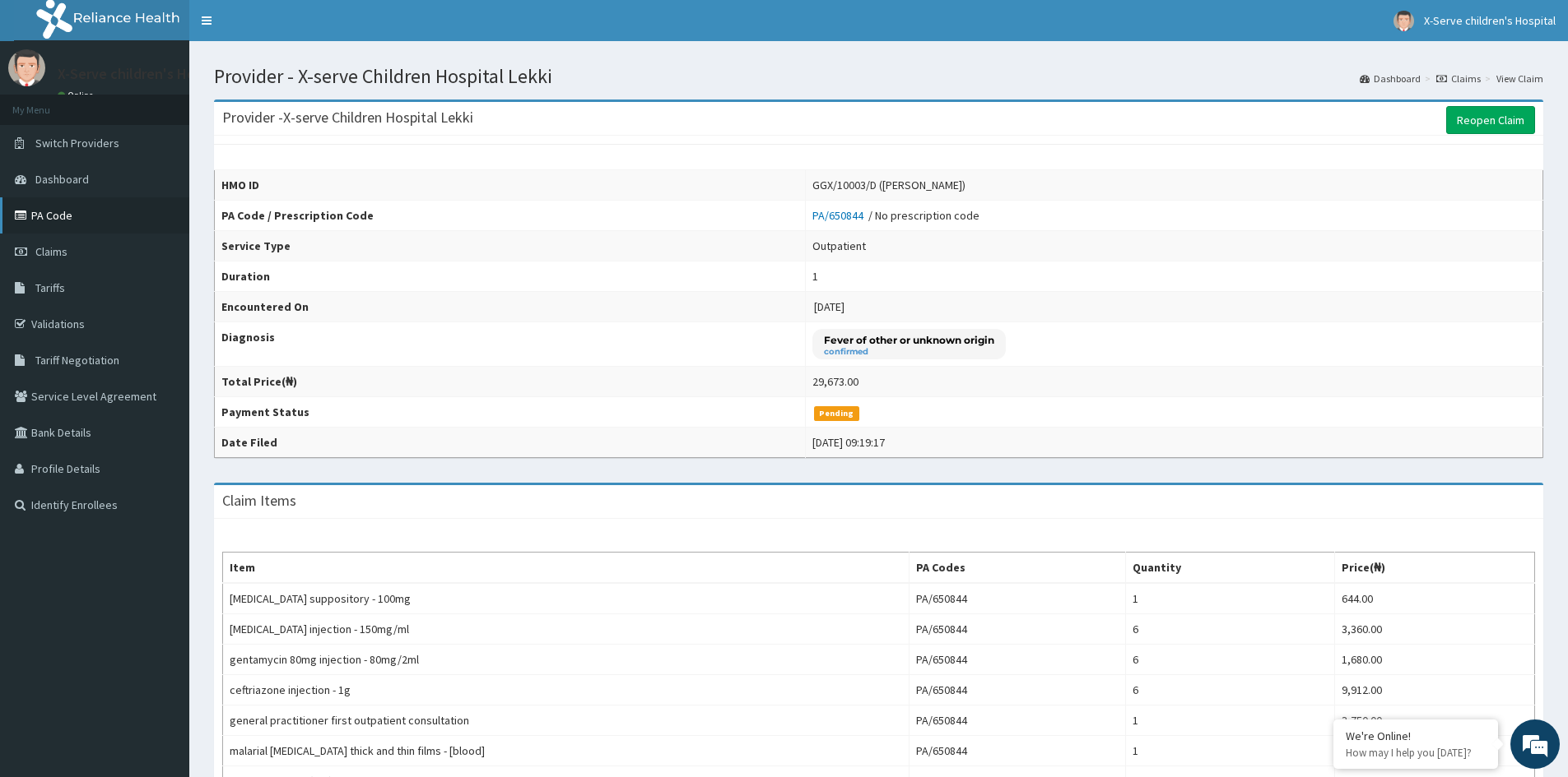
click at [115, 215] on link "PA Code" at bounding box center [94, 215] width 189 height 36
